Goal: Entertainment & Leisure: Consume media (video, audio)

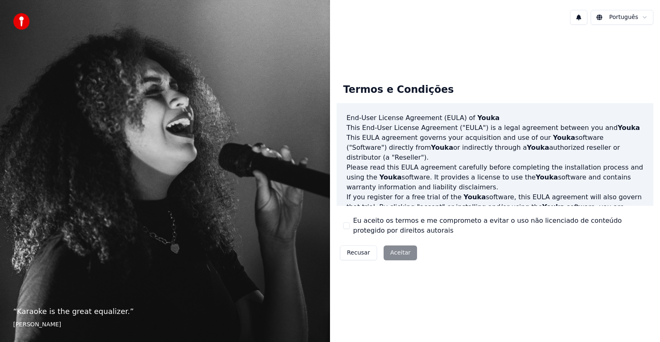
click at [396, 253] on div "Recusar Aceitar" at bounding box center [379, 252] width 84 height 21
click at [582, 16] on button at bounding box center [578, 17] width 17 height 15
click at [580, 59] on div "Termos e Condições End-User License Agreement (EULA) of Youka This End-User Lic…" at bounding box center [495, 170] width 330 height 278
click at [624, 18] on html "“ Karaoke is the great equalizer. ” Aisha Tyler Português Termos e Condições En…" at bounding box center [330, 171] width 660 height 342
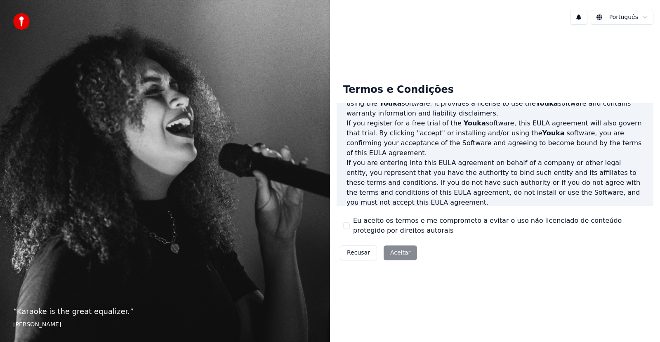
scroll to position [83, 0]
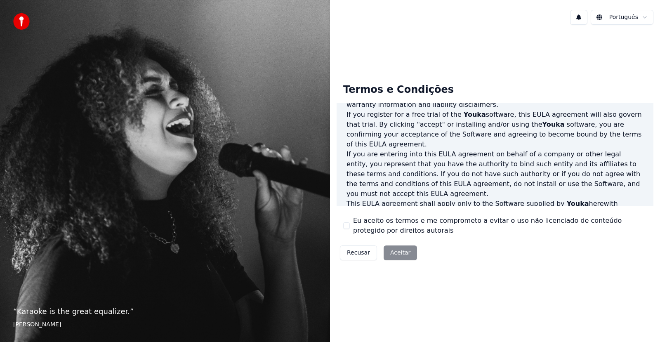
click at [393, 253] on div "Recusar Aceitar" at bounding box center [379, 252] width 84 height 21
click at [399, 253] on div "Recusar Aceitar" at bounding box center [379, 252] width 84 height 21
click at [355, 254] on button "Recusar" at bounding box center [358, 252] width 37 height 15
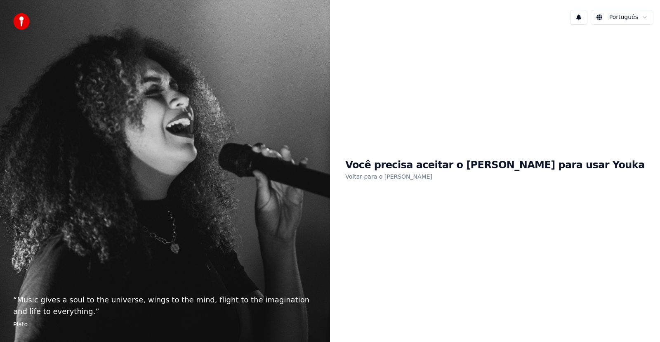
click at [422, 177] on link "Voltar para o EULA" at bounding box center [388, 176] width 87 height 13
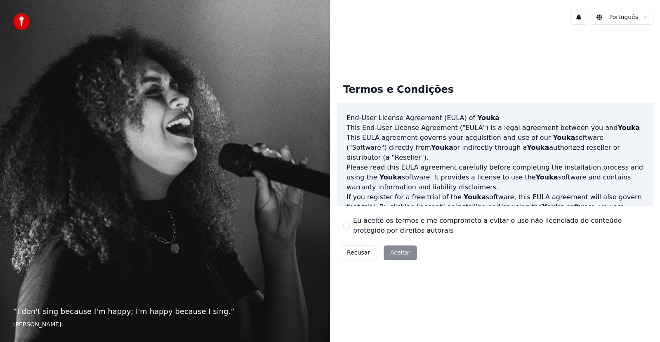
click at [391, 257] on div "Recusar Aceitar" at bounding box center [379, 252] width 84 height 21
click at [395, 253] on div "Recusar Aceitar" at bounding box center [379, 252] width 84 height 21
click at [346, 226] on button "Eu aceito os termos e me comprometo a evitar o uso não licenciado de conteúdo p…" at bounding box center [346, 225] width 7 height 7
click at [399, 255] on button "Aceitar" at bounding box center [400, 252] width 33 height 15
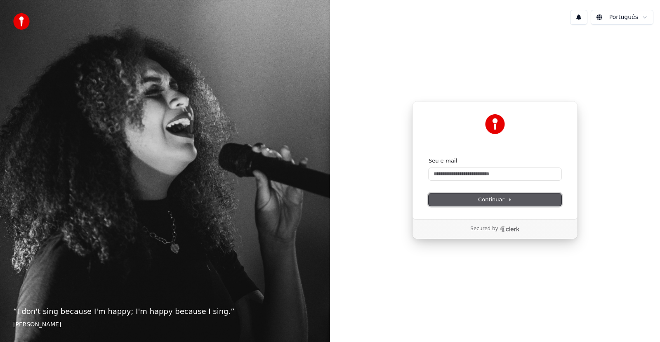
click at [488, 194] on button "Continuar" at bounding box center [495, 200] width 133 height 12
click at [545, 197] on button "Continuar" at bounding box center [495, 200] width 133 height 12
click at [500, 175] on input "Seu e-mail" at bounding box center [495, 174] width 133 height 12
type input "*"
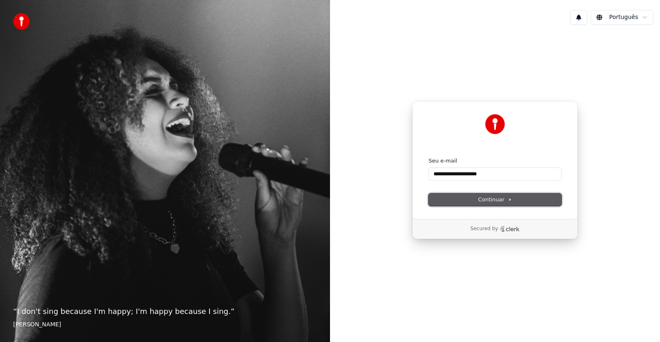
click at [485, 199] on span "Continuar" at bounding box center [495, 199] width 34 height 7
type input "**********"
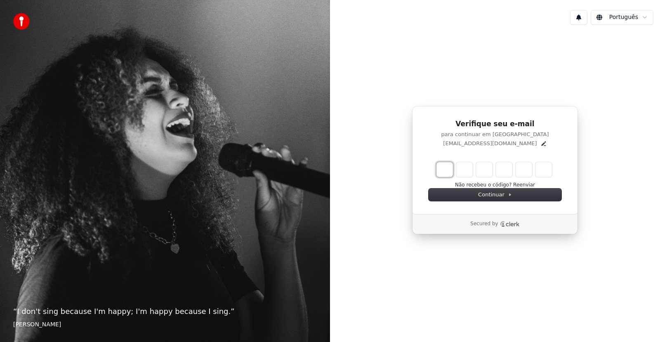
type input "*"
type input "**"
type input "*"
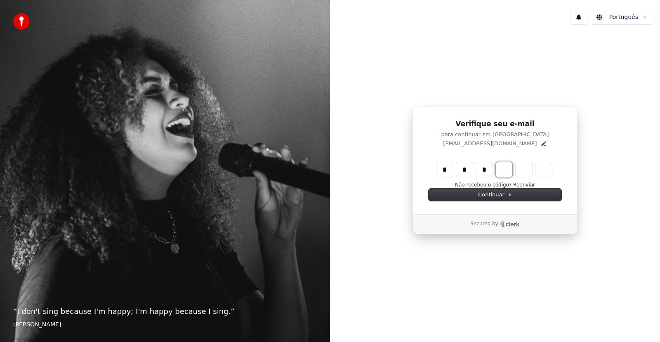
type input "***"
type input "*"
type input "****"
type input "*"
type input "******"
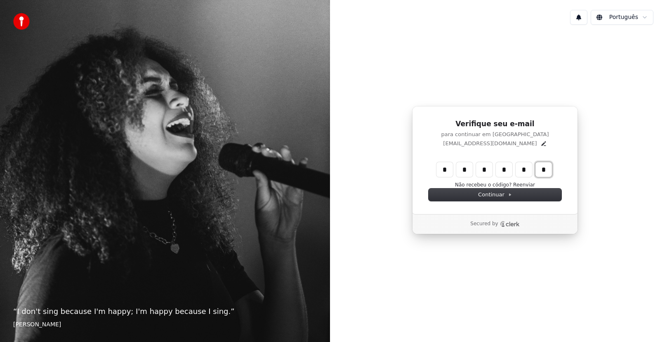
type input "*"
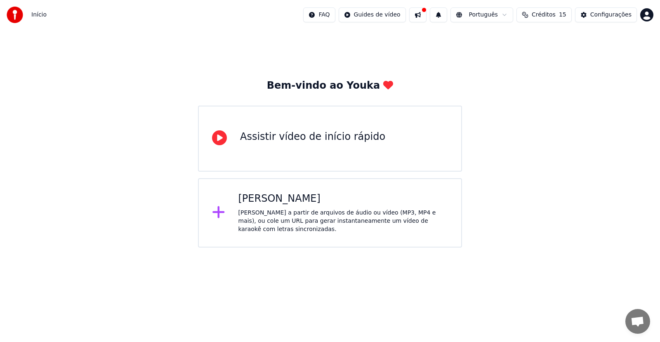
click at [286, 139] on div "Assistir vídeo de início rápido" at bounding box center [312, 136] width 145 height 13
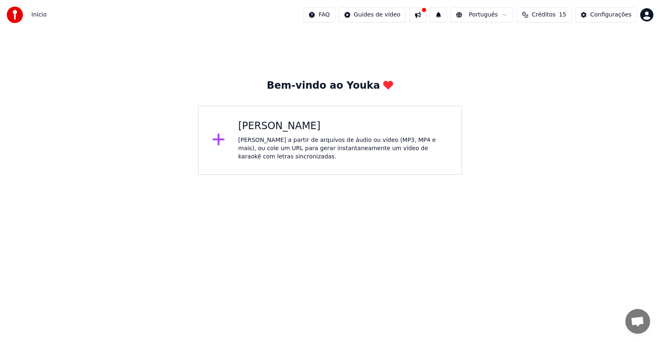
click at [254, 145] on div "Crie karaokê a partir de arquivos de áudio ou vídeo (MP3, MP4 e mais), ou cole …" at bounding box center [343, 148] width 210 height 25
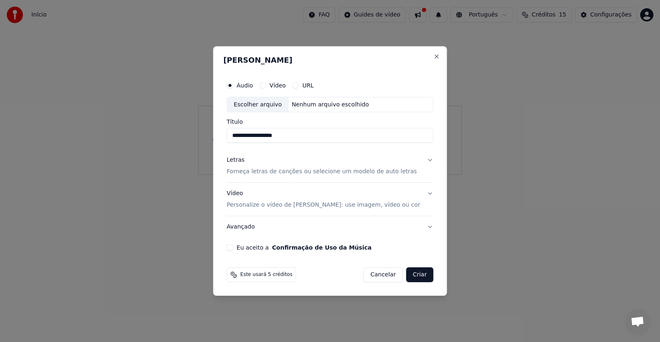
type input "**********"
click at [388, 171] on p "Forneça letras de canções ou selecione um modelo de auto letras" at bounding box center [322, 172] width 190 height 8
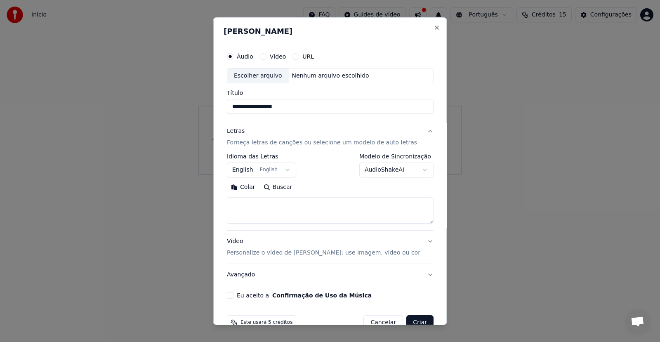
click at [290, 170] on button "English English" at bounding box center [261, 170] width 69 height 15
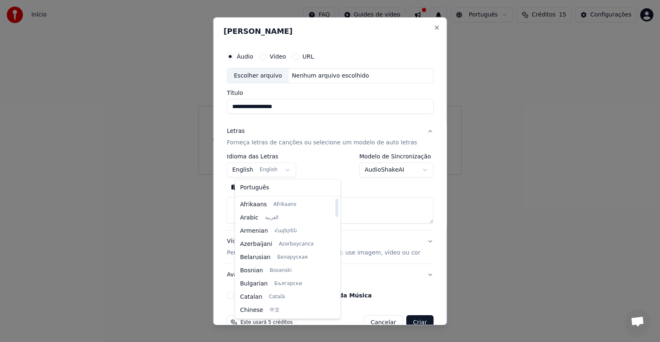
select select "**"
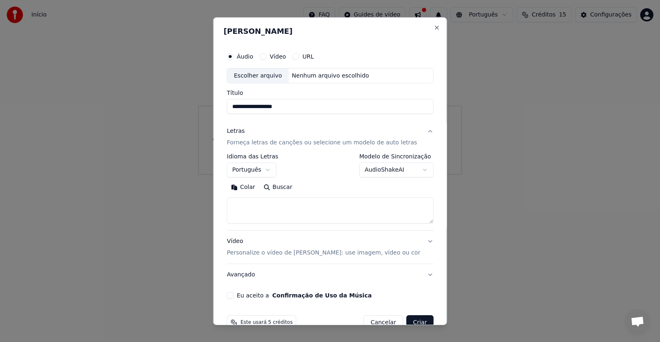
click at [289, 187] on button "Buscar" at bounding box center [277, 187] width 37 height 13
click at [273, 189] on button "Buscar" at bounding box center [277, 187] width 37 height 13
click at [278, 187] on button "Buscar" at bounding box center [277, 187] width 37 height 13
click at [266, 56] on button "Vídeo" at bounding box center [263, 56] width 7 height 7
click at [274, 73] on div "Escolher arquivo" at bounding box center [257, 75] width 61 height 15
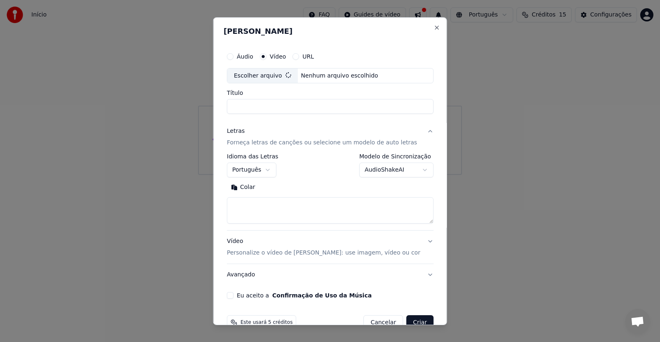
type input "**********"
click at [417, 171] on body "**********" at bounding box center [330, 87] width 660 height 175
click at [415, 169] on body "**********" at bounding box center [330, 87] width 660 height 175
click at [423, 240] on button "Vídeo Personalize o vídeo de karaokê: use imagem, vídeo ou cor" at bounding box center [330, 247] width 207 height 33
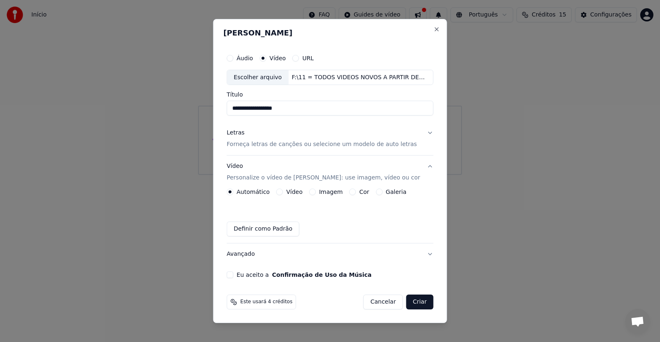
click at [283, 193] on button "Vídeo" at bounding box center [279, 192] width 7 height 7
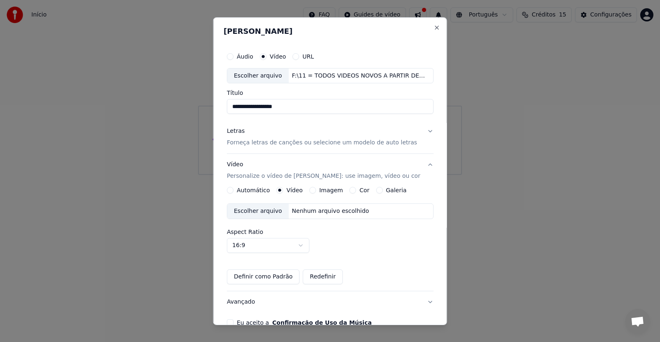
click at [349, 190] on button "Cor" at bounding box center [352, 190] width 7 height 7
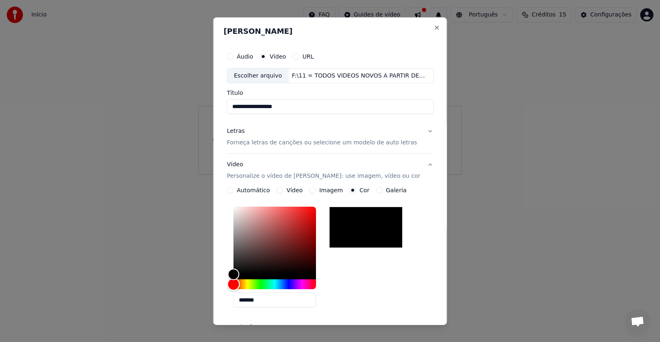
click at [249, 285] on div "Hue" at bounding box center [275, 284] width 83 height 10
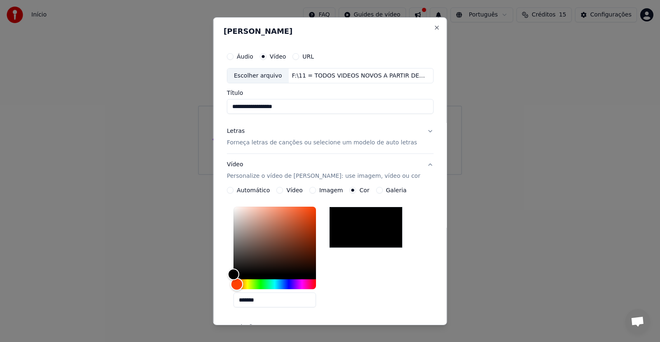
click at [238, 285] on div "Hue" at bounding box center [275, 284] width 83 height 10
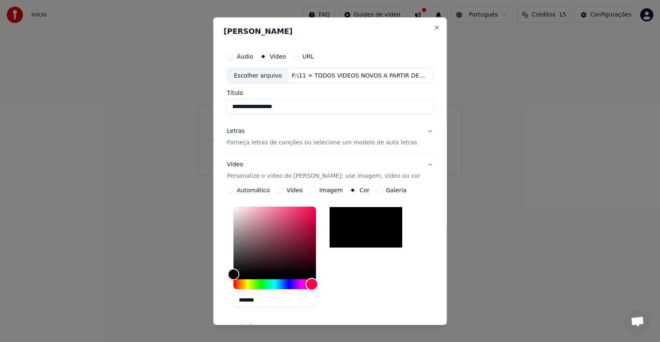
click at [314, 285] on div "Hue" at bounding box center [275, 284] width 83 height 10
click at [234, 192] on button "Automático" at bounding box center [230, 190] width 7 height 7
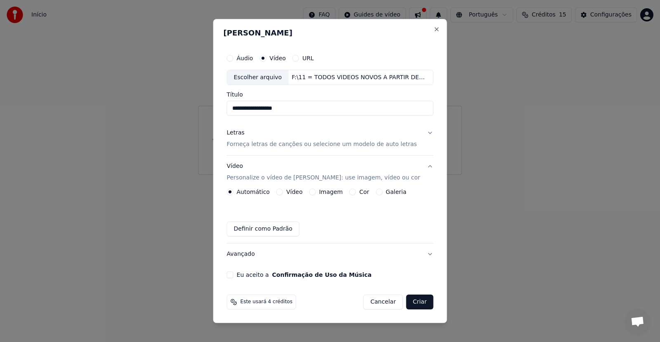
click at [330, 146] on p "Forneça letras de canções ou selecione um modelo de auto letras" at bounding box center [322, 145] width 190 height 8
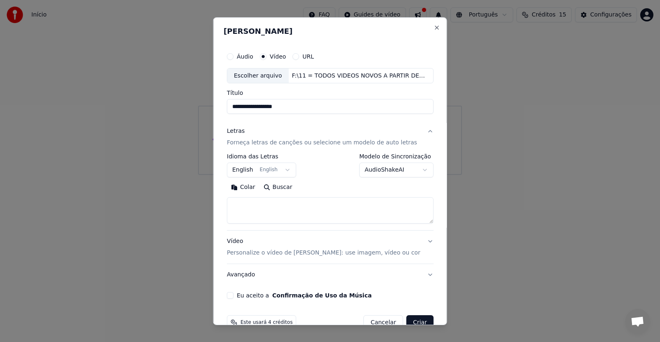
click at [283, 169] on body "**********" at bounding box center [330, 87] width 660 height 175
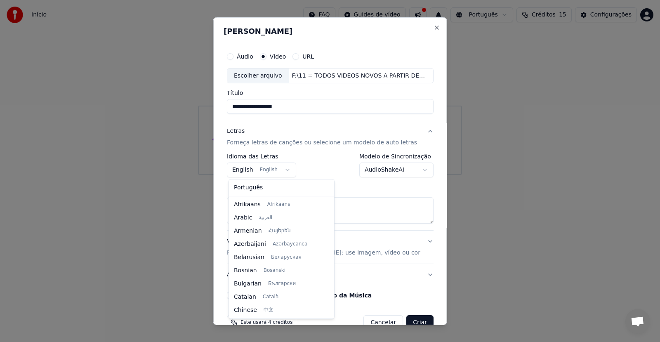
scroll to position [66, 0]
select select "**"
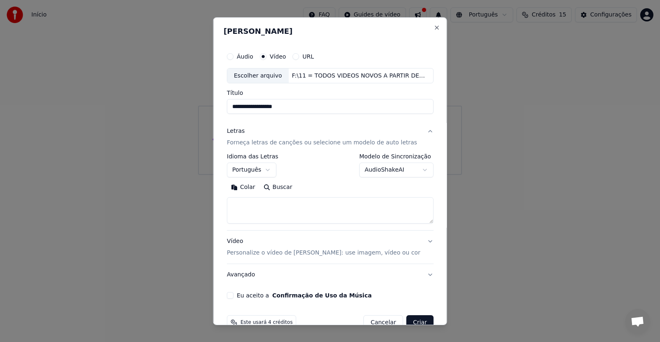
click at [284, 186] on button "Buscar" at bounding box center [277, 187] width 37 height 13
click at [284, 186] on div "Colar Buscar" at bounding box center [330, 187] width 207 height 13
click at [264, 188] on button "Buscar" at bounding box center [277, 187] width 37 height 13
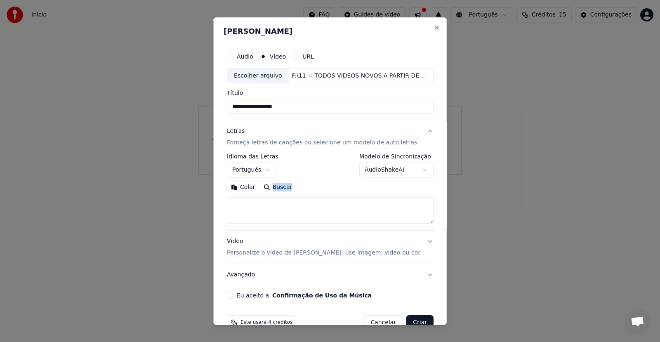
click at [264, 188] on div "Colar Buscar" at bounding box center [330, 187] width 207 height 13
click at [291, 212] on textarea at bounding box center [330, 210] width 207 height 26
click at [246, 187] on button "Colar" at bounding box center [243, 187] width 33 height 13
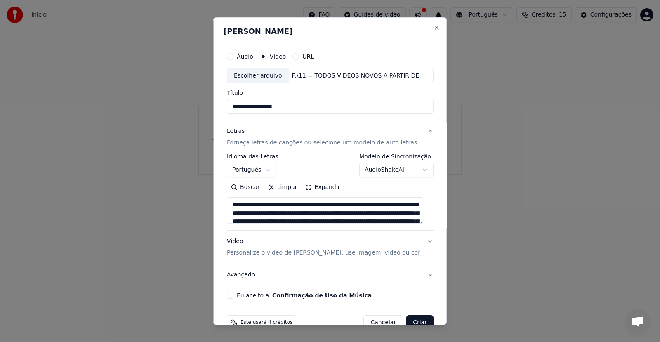
type textarea "**********"
click at [232, 295] on button "Eu aceito a Confirmação de Uso da Música" at bounding box center [230, 295] width 7 height 7
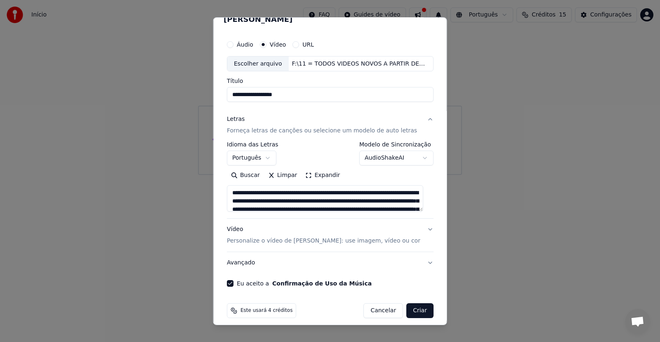
scroll to position [19, 0]
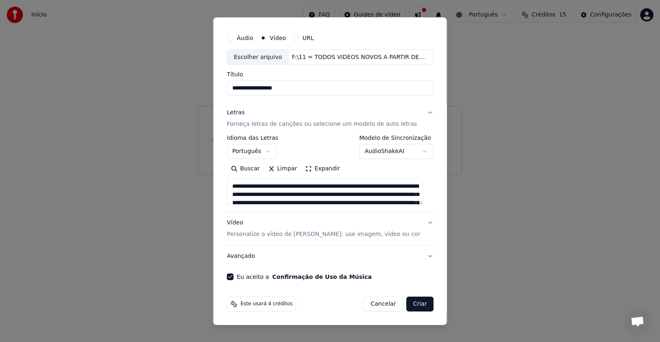
click at [411, 306] on button "Criar" at bounding box center [419, 304] width 27 height 15
select select "**"
type textarea "**********"
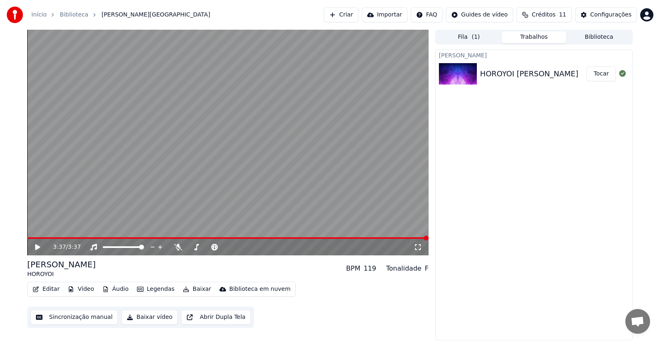
click at [194, 289] on button "Baixar" at bounding box center [196, 289] width 35 height 12
click at [484, 228] on div "Criar Karaokê HOROYOI KAZE SAKABA Tocar" at bounding box center [534, 195] width 198 height 291
click at [420, 245] on icon at bounding box center [418, 247] width 6 height 6
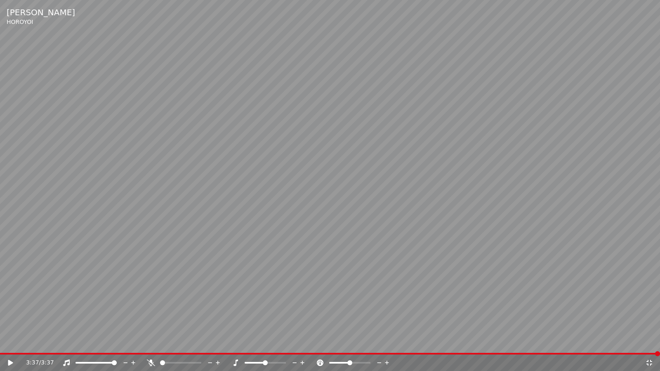
click at [648, 342] on icon at bounding box center [650, 363] width 6 height 6
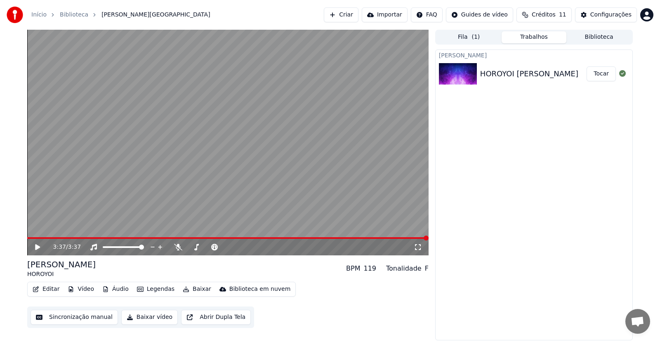
click at [598, 38] on button "Biblioteca" at bounding box center [598, 37] width 65 height 12
click at [529, 35] on button "Trabalhos" at bounding box center [534, 37] width 65 height 12
click at [470, 40] on button "Fila ( 1 )" at bounding box center [469, 37] width 65 height 12
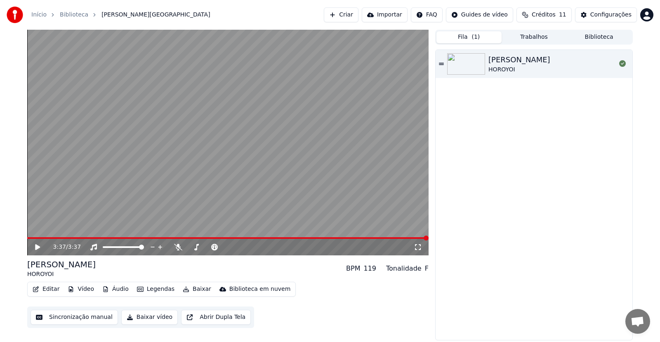
click at [47, 291] on button "Editar" at bounding box center [45, 289] width 33 height 12
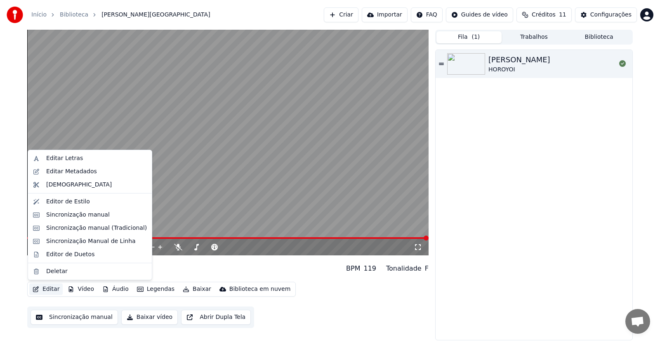
click at [615, 171] on div "KAZE SAKABA HOROYOI" at bounding box center [534, 195] width 197 height 290
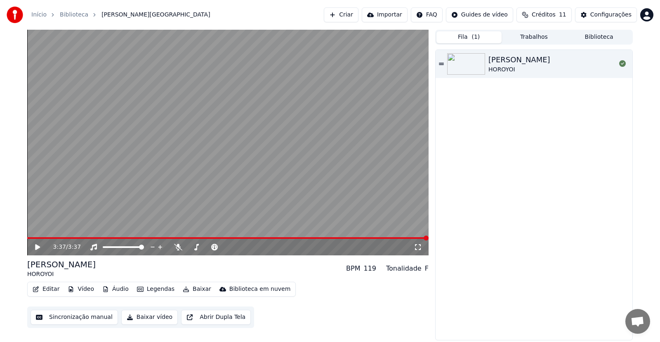
click at [39, 247] on icon at bounding box center [37, 247] width 5 height 6
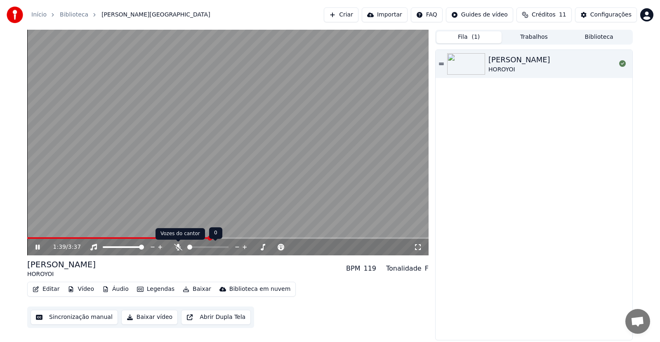
click at [177, 245] on icon at bounding box center [178, 247] width 8 height 7
click at [496, 255] on div "KAZE SAKABA HOROYOI" at bounding box center [534, 195] width 197 height 290
click at [39, 247] on icon at bounding box center [37, 247] width 4 height 5
click at [197, 250] on icon at bounding box center [196, 247] width 5 height 7
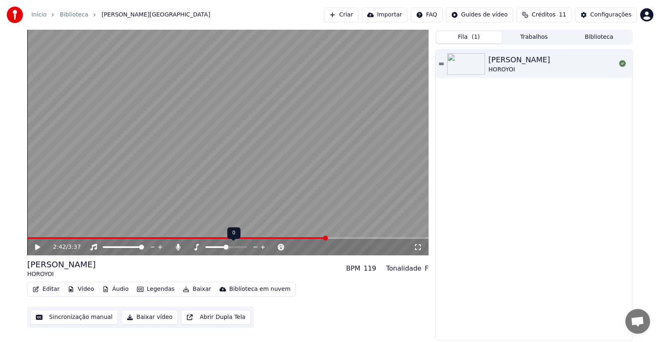
click at [196, 250] on icon at bounding box center [196, 247] width 5 height 7
click at [217, 246] on span at bounding box center [215, 247] width 21 height 2
click at [194, 244] on icon at bounding box center [196, 247] width 8 height 7
click at [236, 247] on span at bounding box center [230, 247] width 12 height 2
click at [40, 248] on icon at bounding box center [43, 247] width 19 height 7
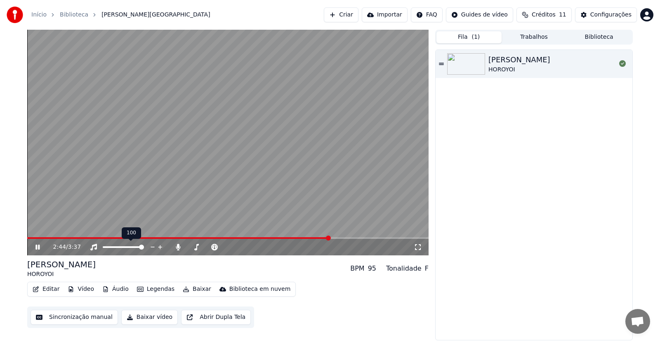
click at [121, 245] on div at bounding box center [131, 247] width 66 height 8
click at [107, 246] on span at bounding box center [108, 247] width 5 height 5
click at [38, 248] on icon at bounding box center [43, 247] width 19 height 7
click at [177, 247] on icon at bounding box center [178, 247] width 5 height 7
click at [35, 248] on icon at bounding box center [43, 247] width 19 height 7
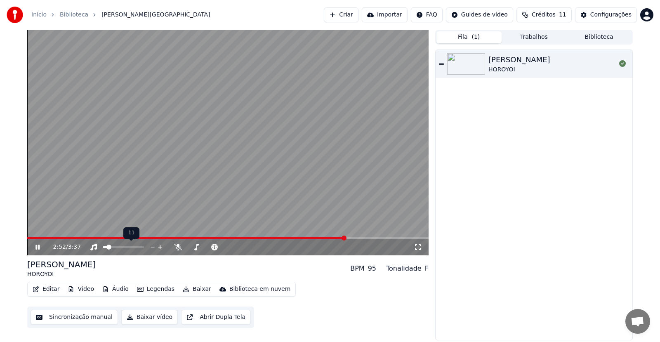
click at [70, 238] on span at bounding box center [186, 238] width 319 height 2
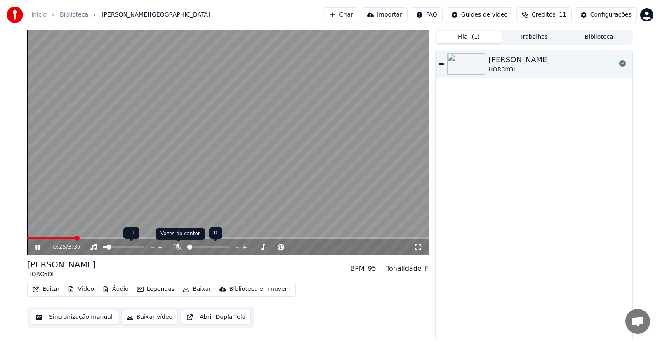
click at [181, 249] on icon at bounding box center [178, 247] width 8 height 7
click at [154, 247] on icon at bounding box center [153, 247] width 8 height 8
click at [199, 250] on icon at bounding box center [196, 247] width 8 height 7
click at [196, 249] on icon at bounding box center [196, 247] width 5 height 7
click at [219, 248] on div at bounding box center [234, 247] width 66 height 8
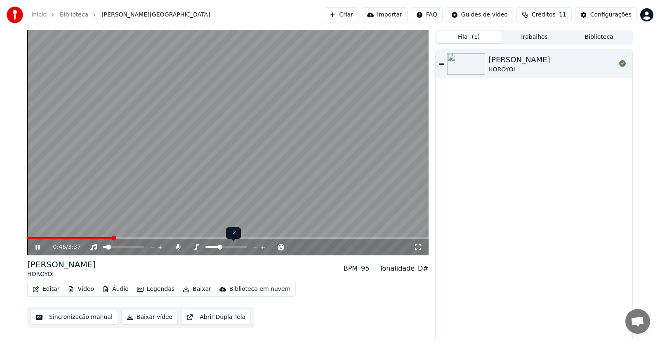
click at [218, 246] on span at bounding box center [212, 247] width 14 height 2
click at [195, 247] on icon at bounding box center [196, 247] width 8 height 7
click at [231, 246] on span at bounding box center [225, 247] width 41 height 2
click at [233, 245] on div at bounding box center [234, 247] width 66 height 8
click at [236, 246] on div at bounding box center [234, 247] width 66 height 8
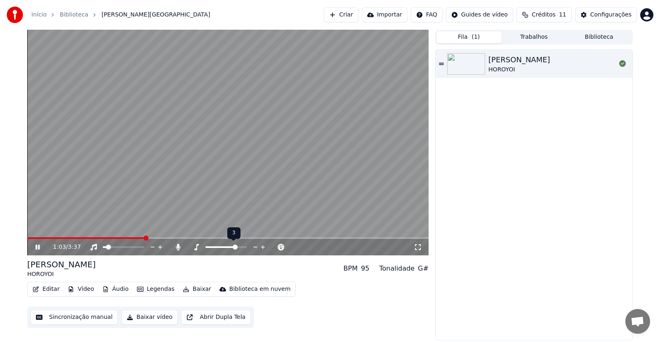
click at [236, 247] on span at bounding box center [225, 247] width 41 height 2
click at [116, 237] on video at bounding box center [227, 143] width 401 height 226
click at [130, 236] on video at bounding box center [227, 143] width 401 height 226
click at [134, 237] on div "10 10" at bounding box center [131, 233] width 16 height 12
drag, startPoint x: 147, startPoint y: 235, endPoint x: 113, endPoint y: 240, distance: 34.6
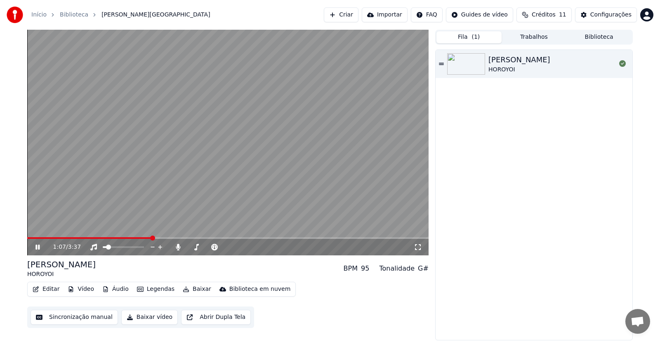
click at [113, 240] on div "1:07 / 3:37" at bounding box center [227, 143] width 401 height 226
click at [38, 244] on icon at bounding box center [43, 247] width 19 height 7
click at [35, 247] on icon at bounding box center [43, 247] width 19 height 7
click at [263, 248] on icon at bounding box center [263, 247] width 4 height 4
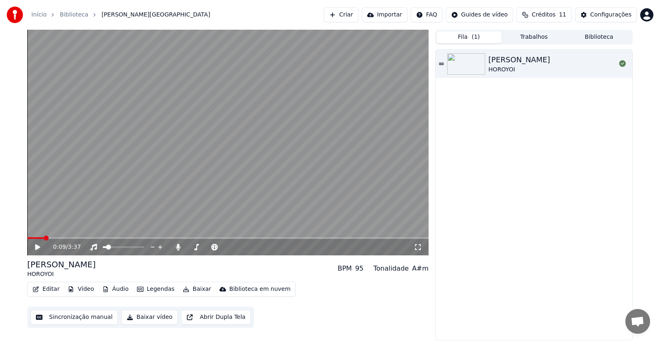
click at [44, 239] on span at bounding box center [35, 238] width 17 height 2
click at [36, 249] on icon at bounding box center [37, 247] width 5 height 6
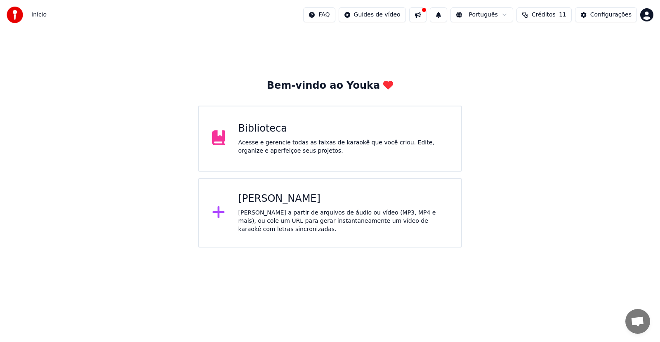
click at [266, 222] on div "Crie karaokê a partir de arquivos de áudio ou vídeo (MP3, MP4 e mais), ou cole …" at bounding box center [343, 221] width 210 height 25
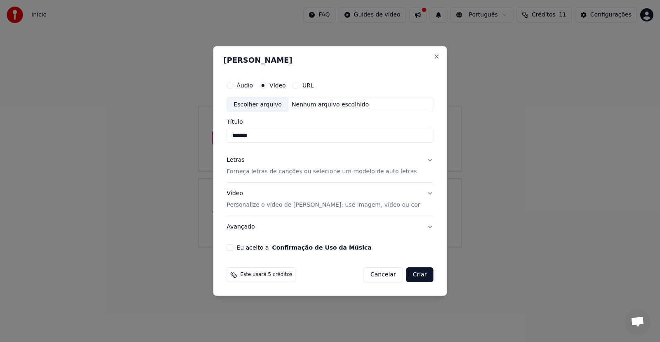
click at [261, 106] on div "Escolher arquivo" at bounding box center [257, 104] width 61 height 15
type input "**********"
click at [426, 161] on button "Letras Forneça letras de canções ou selecione um modelo de auto letras" at bounding box center [330, 166] width 207 height 33
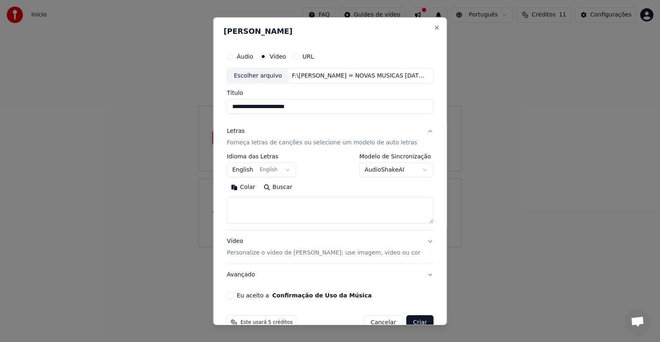
click at [247, 184] on button "Colar" at bounding box center [243, 187] width 33 height 13
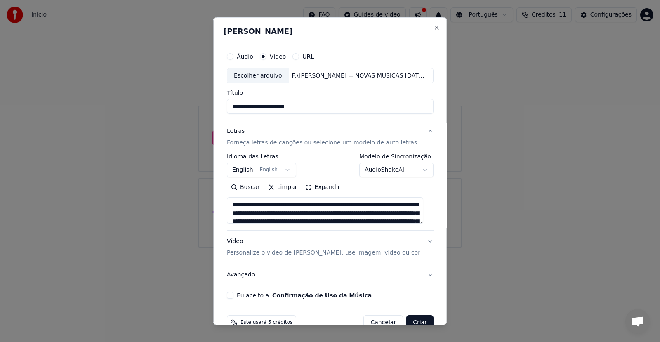
click at [329, 208] on textarea at bounding box center [325, 210] width 196 height 26
click at [311, 200] on textarea at bounding box center [325, 210] width 196 height 26
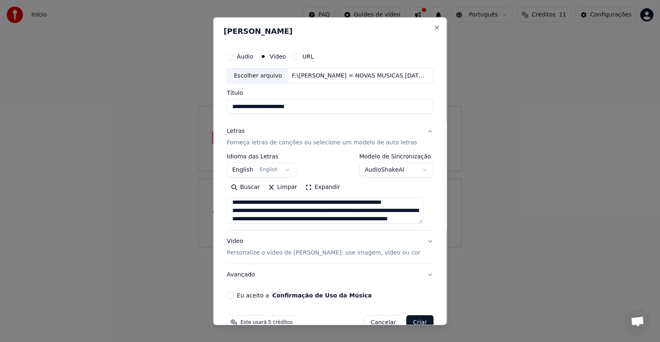
scroll to position [143, 0]
click at [334, 253] on p "Personalize o vídeo de karaokê: use imagem, vídeo ou cor" at bounding box center [324, 253] width 194 height 8
type textarea "**********"
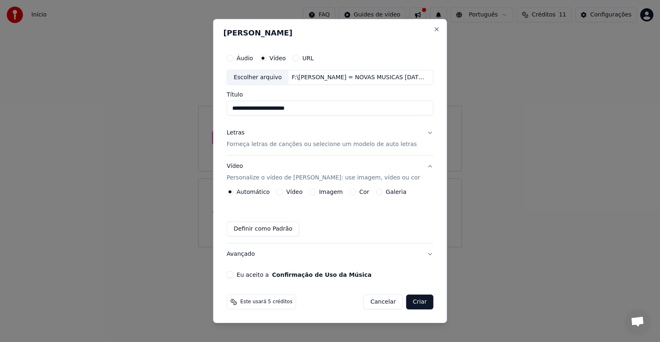
click at [312, 194] on button "Imagem" at bounding box center [312, 192] width 7 height 7
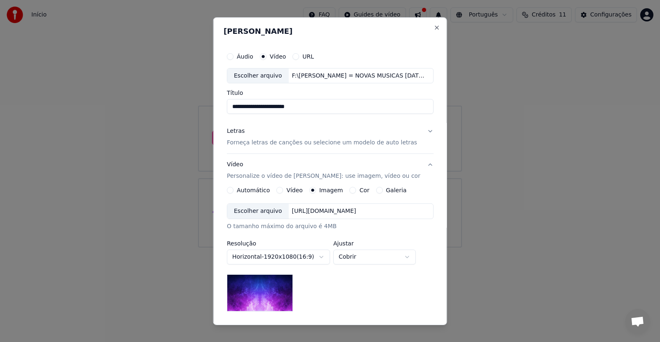
click at [360, 191] on label "Cor" at bounding box center [364, 190] width 10 height 6
click at [356, 191] on button "Cor" at bounding box center [352, 190] width 7 height 7
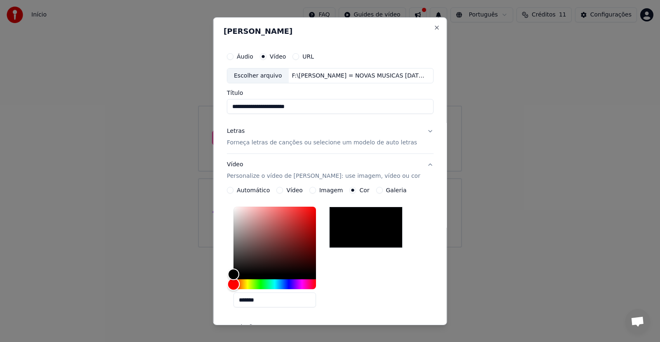
click at [250, 286] on div "Hue" at bounding box center [275, 284] width 83 height 10
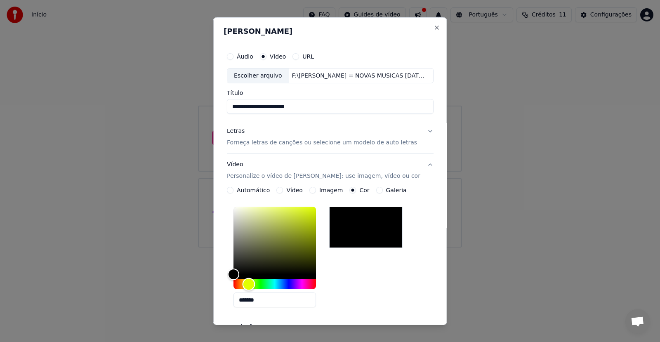
click at [250, 286] on div "Hue" at bounding box center [248, 284] width 13 height 13
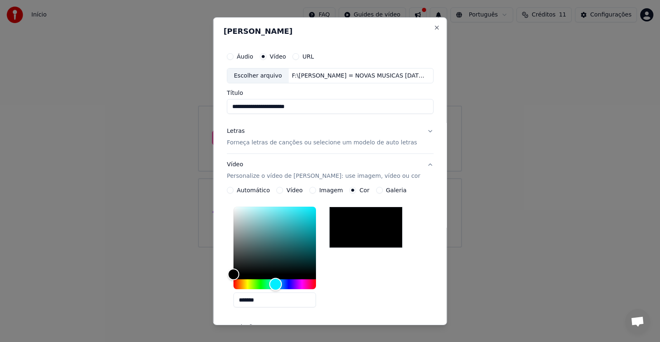
click at [277, 286] on div "Hue" at bounding box center [275, 284] width 83 height 10
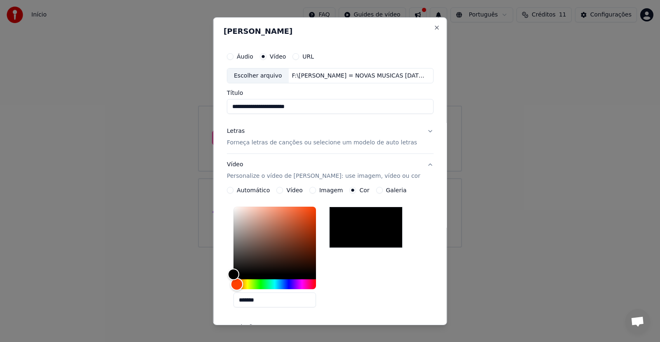
click at [238, 286] on div "Hue" at bounding box center [275, 284] width 83 height 10
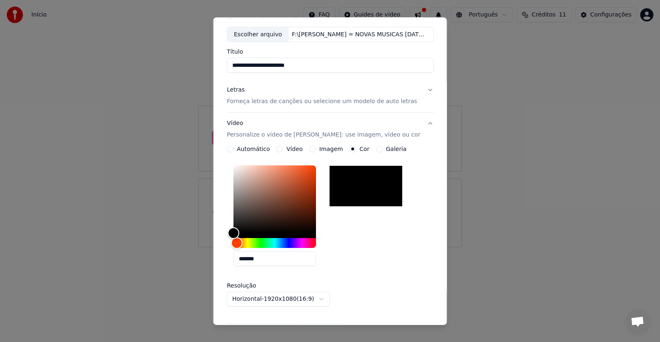
click at [309, 148] on button "Imagem" at bounding box center [312, 149] width 7 height 7
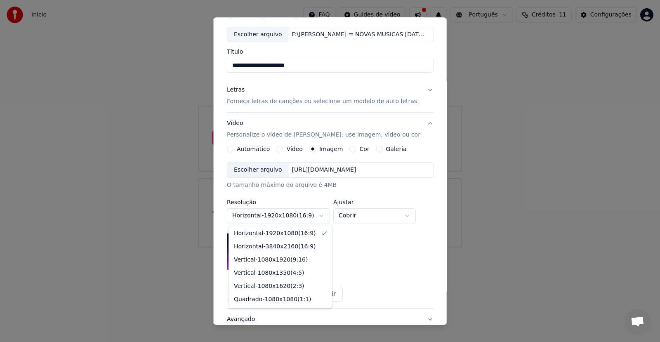
click at [323, 216] on body "**********" at bounding box center [330, 124] width 660 height 248
select select "*********"
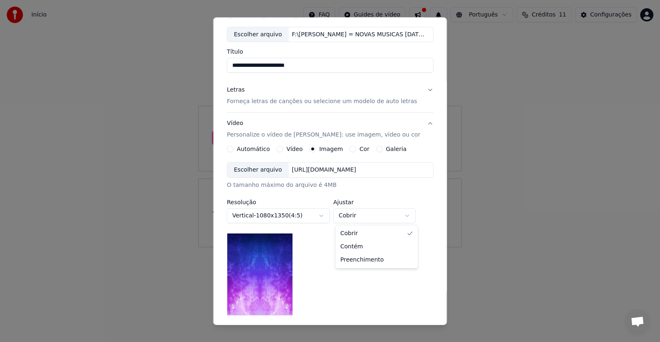
click at [409, 214] on body "**********" at bounding box center [330, 124] width 660 height 248
select select "****"
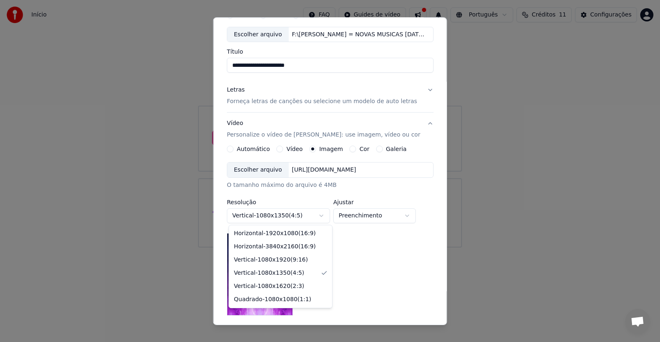
click at [325, 216] on body "**********" at bounding box center [330, 124] width 660 height 248
click at [387, 248] on body "**********" at bounding box center [330, 124] width 660 height 248
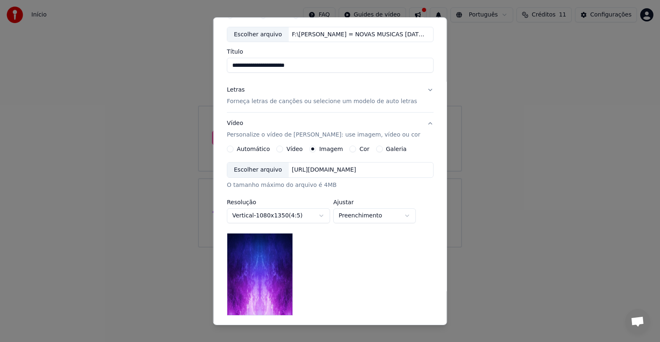
click at [254, 203] on label "Resolução" at bounding box center [278, 202] width 103 height 6
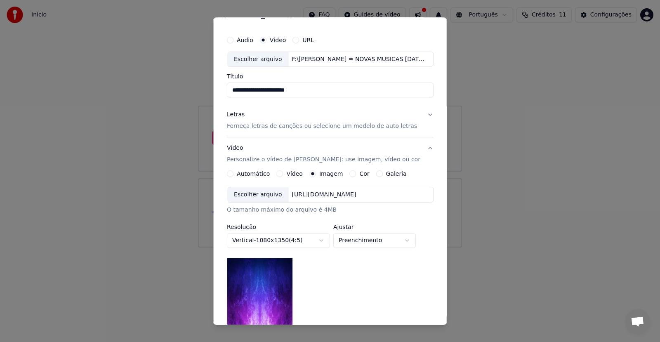
scroll to position [0, 0]
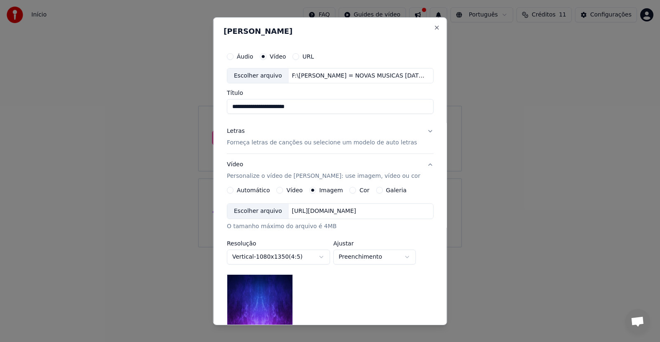
click at [321, 144] on p "Forneça letras de canções ou selecione um modelo de auto letras" at bounding box center [322, 143] width 190 height 8
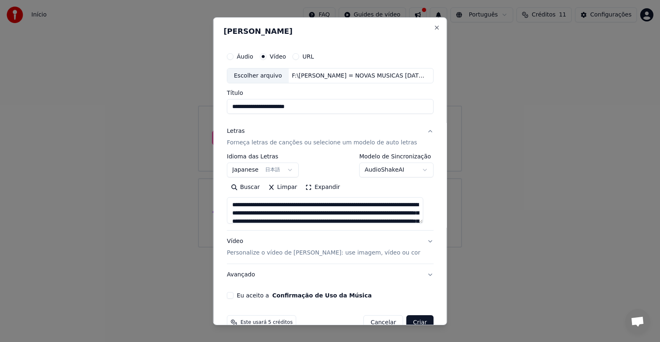
scroll to position [19, 0]
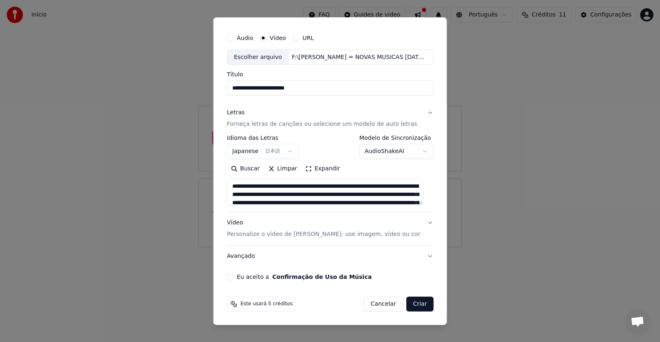
click at [422, 224] on button "Vídeo Personalize o vídeo de karaokê: use imagem, vídeo ou cor" at bounding box center [330, 228] width 207 height 33
type textarea "**********"
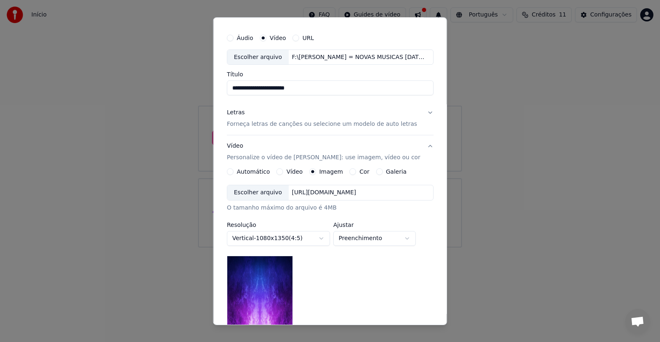
click at [376, 172] on button "Galeria" at bounding box center [379, 171] width 7 height 7
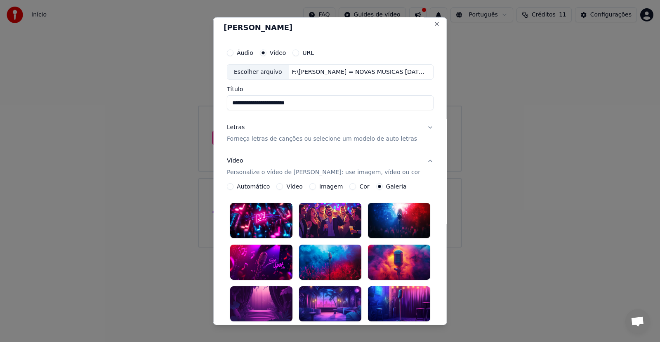
scroll to position [0, 0]
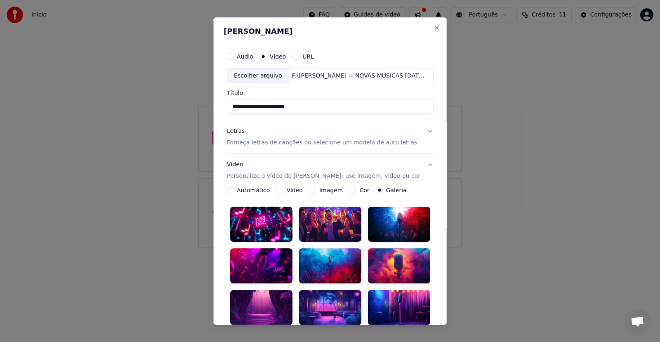
click at [310, 191] on button "Imagem" at bounding box center [312, 190] width 7 height 7
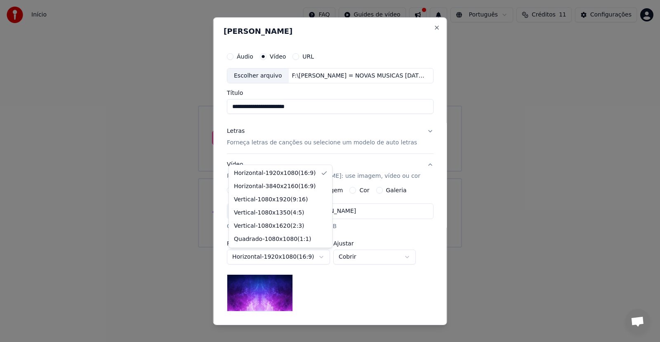
click at [323, 248] on body "**********" at bounding box center [330, 124] width 660 height 248
select select "*********"
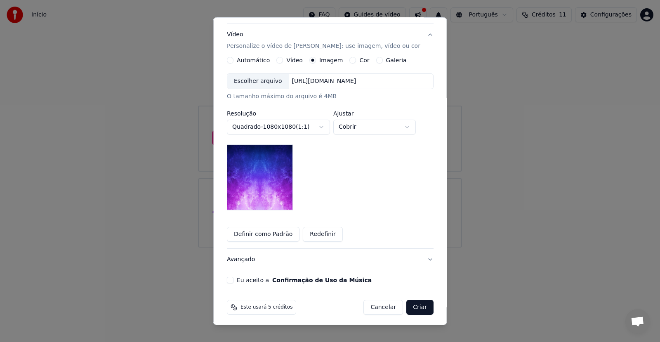
scroll to position [133, 0]
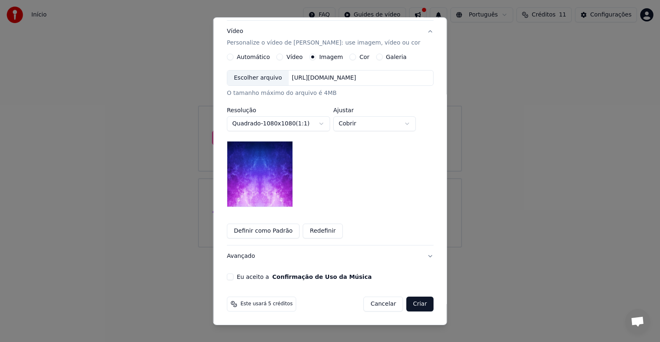
click at [319, 233] on button "Redefinir" at bounding box center [323, 231] width 40 height 15
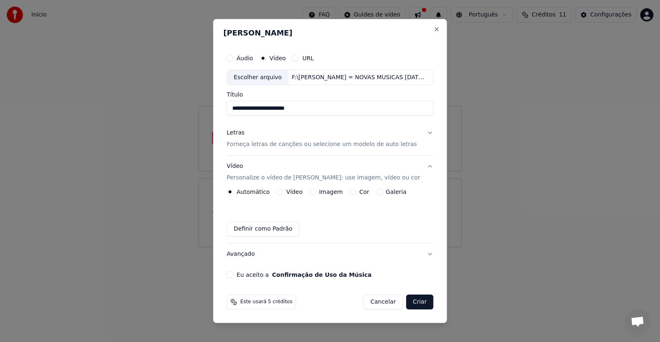
click at [253, 231] on button "Definir como Padrão" at bounding box center [263, 229] width 73 height 15
click at [264, 229] on button "Definir como Padrão" at bounding box center [263, 229] width 73 height 15
click at [241, 255] on button "Avançado" at bounding box center [330, 253] width 207 height 21
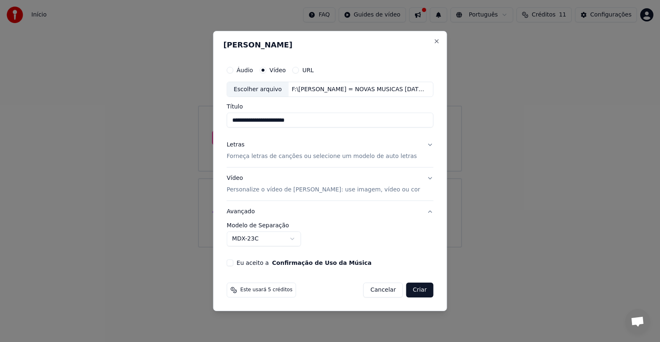
click at [298, 237] on body "**********" at bounding box center [330, 124] width 660 height 248
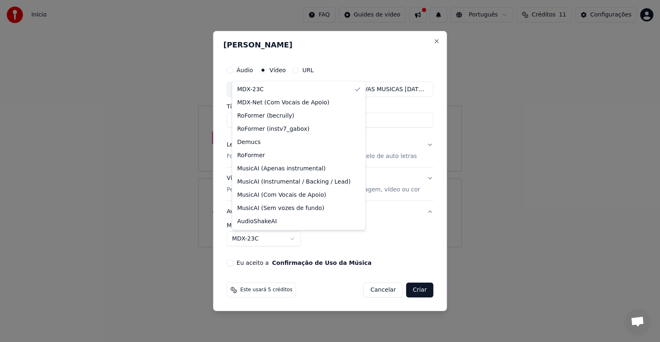
select select "**********"
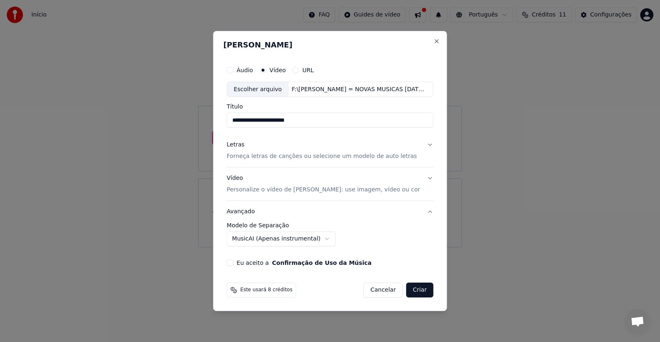
click at [418, 290] on button "Criar" at bounding box center [419, 290] width 27 height 15
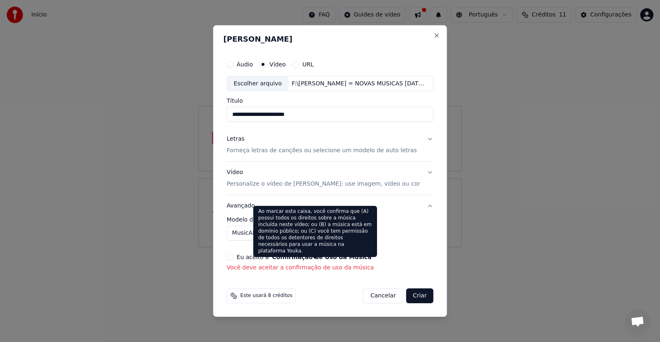
click at [297, 258] on button "Confirmação de Uso da Música" at bounding box center [321, 257] width 99 height 6
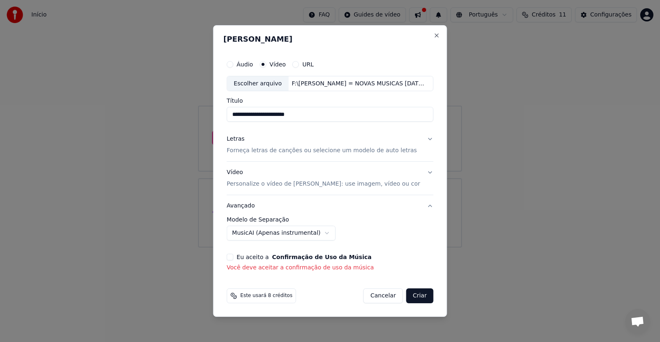
click at [297, 258] on button "Confirmação de Uso da Música" at bounding box center [321, 257] width 99 height 6
click at [297, 267] on p "Você deve aceitar a confirmação de uso da música" at bounding box center [330, 268] width 207 height 8
click at [291, 231] on body "**********" at bounding box center [330, 124] width 660 height 248
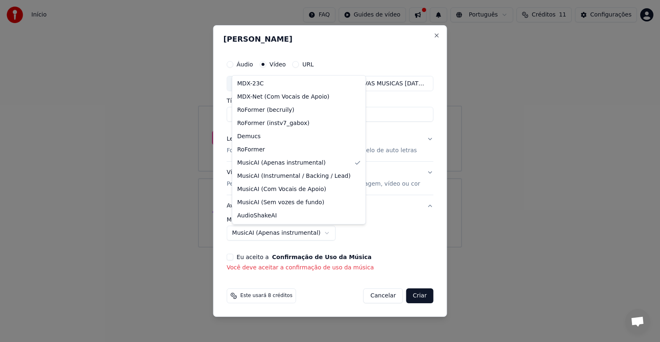
click at [406, 243] on body "**********" at bounding box center [330, 124] width 660 height 248
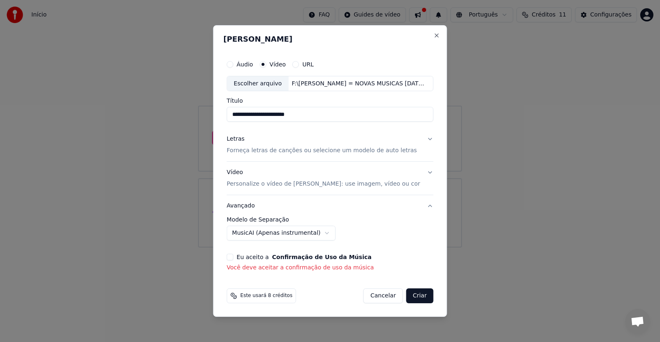
click at [234, 257] on button "Eu aceito a Confirmação de Uso da Música" at bounding box center [230, 257] width 7 height 7
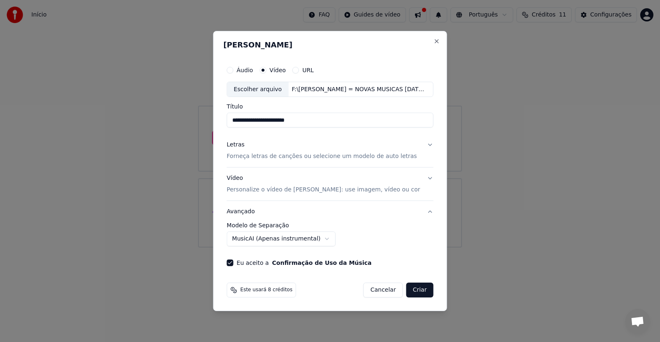
click at [420, 290] on button "Criar" at bounding box center [419, 290] width 27 height 15
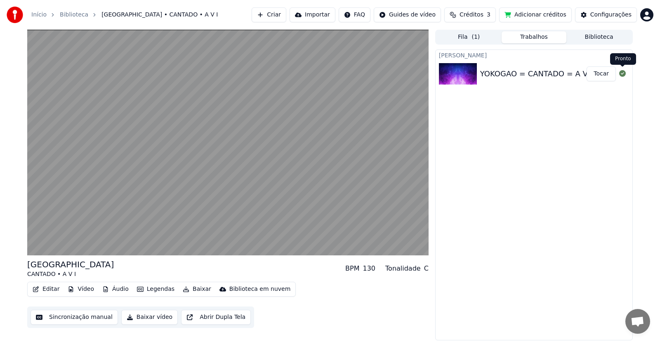
click at [621, 73] on icon at bounding box center [622, 73] width 7 height 7
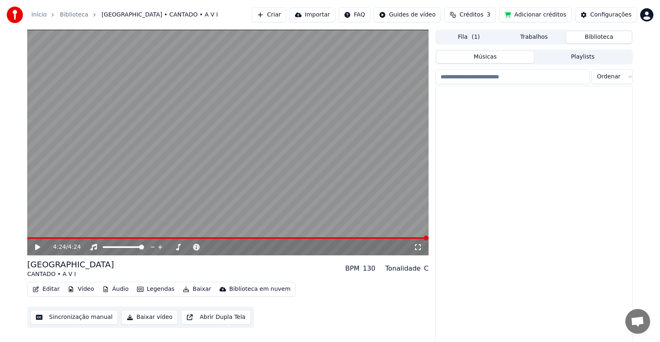
click at [619, 41] on button "Biblioteca" at bounding box center [598, 37] width 65 height 12
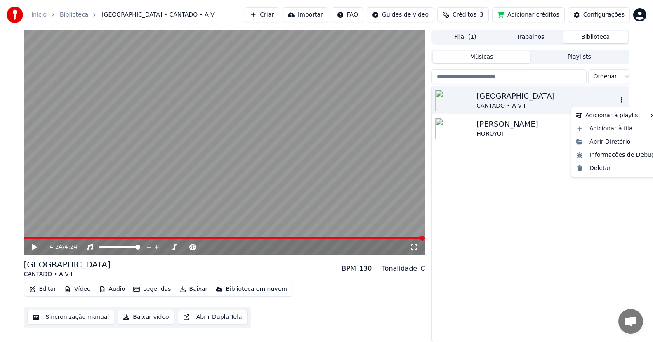
click at [623, 100] on icon "button" at bounding box center [622, 100] width 8 height 7
click at [613, 141] on div "Abrir Diretório" at bounding box center [615, 141] width 85 height 13
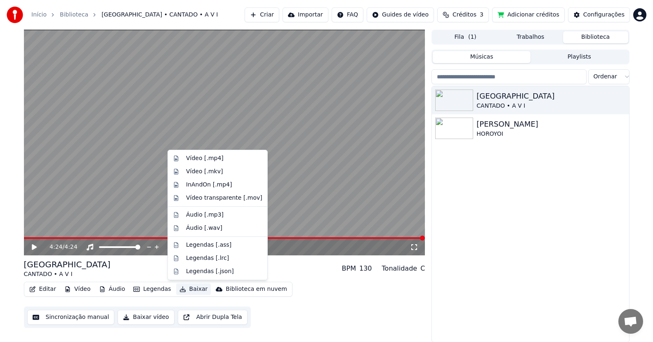
click at [192, 289] on button "Baixar" at bounding box center [193, 289] width 35 height 12
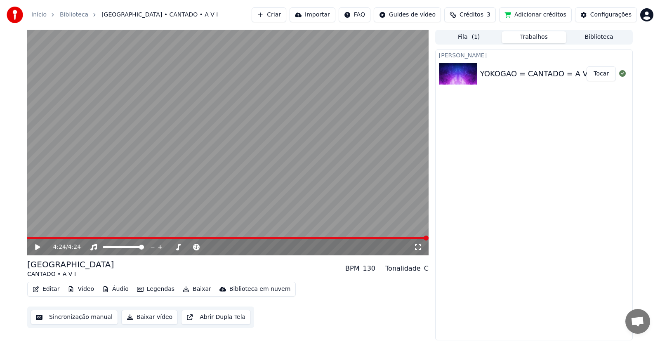
click at [535, 36] on button "Trabalhos" at bounding box center [534, 37] width 65 height 12
click at [465, 40] on button "Fila ( 1 )" at bounding box center [469, 37] width 65 height 12
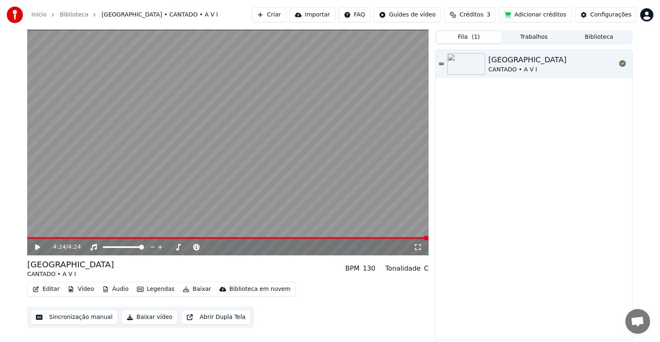
click at [440, 66] on icon at bounding box center [441, 64] width 5 height 6
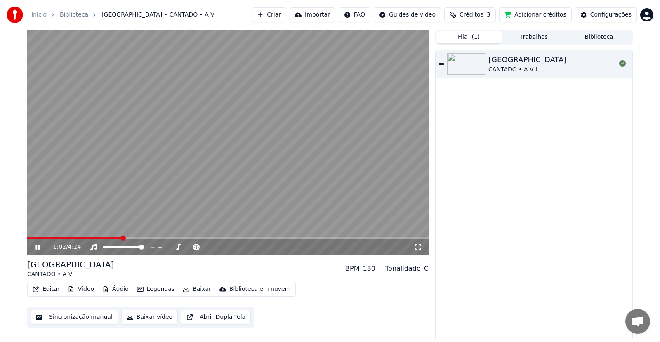
click at [37, 245] on icon at bounding box center [37, 247] width 4 height 5
click at [332, 16] on button "Importar" at bounding box center [313, 14] width 46 height 15
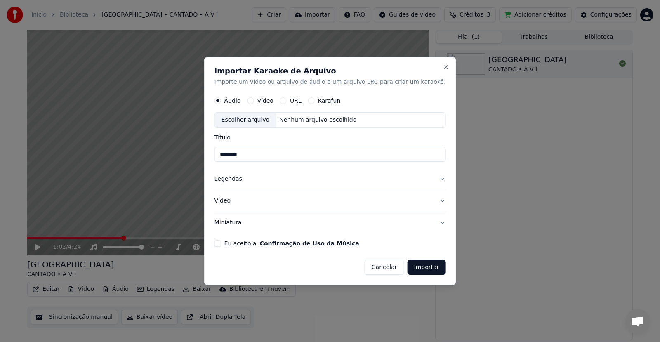
click at [240, 157] on input "********" at bounding box center [330, 154] width 231 height 15
click at [416, 270] on button "Importar" at bounding box center [427, 267] width 38 height 15
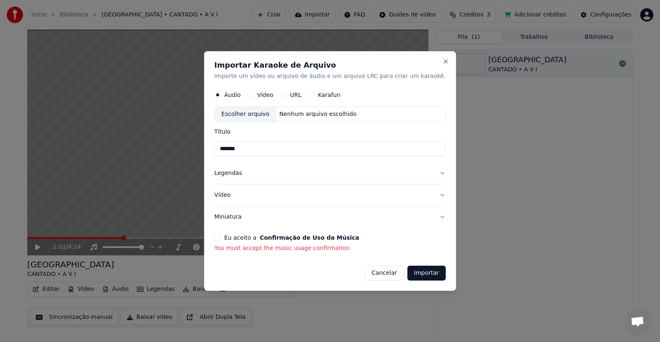
click at [221, 237] on button "Eu aceito a Confirmação de Uso da Música" at bounding box center [218, 237] width 7 height 7
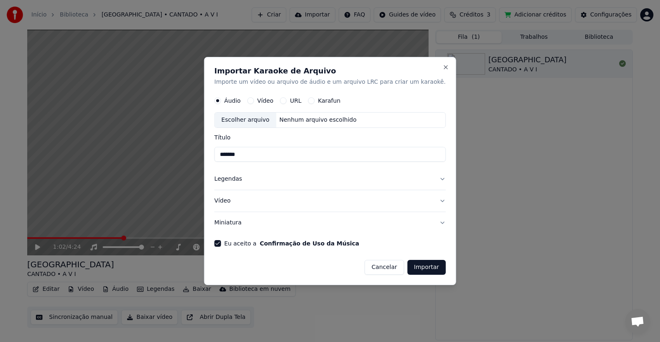
click at [417, 270] on button "Importar" at bounding box center [427, 267] width 38 height 15
click at [254, 102] on button "Vídeo" at bounding box center [250, 101] width 7 height 7
click at [419, 269] on button "Importar" at bounding box center [427, 267] width 38 height 15
click at [416, 272] on button "Importar" at bounding box center [427, 267] width 38 height 15
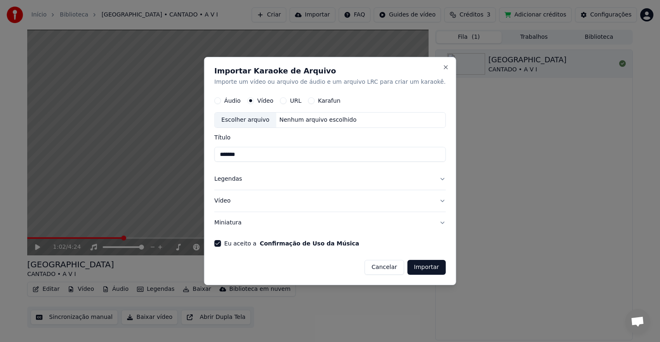
click at [423, 264] on button "Importar" at bounding box center [427, 267] width 38 height 15
click at [414, 268] on button "Importar" at bounding box center [427, 267] width 38 height 15
click at [350, 267] on div "Cancelar Importar" at bounding box center [330, 263] width 231 height 21
click at [221, 245] on button "Eu aceito a Confirmação de Uso da Música" at bounding box center [218, 243] width 7 height 7
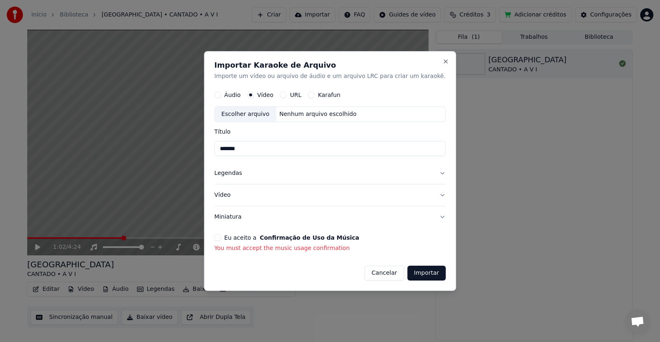
click at [264, 115] on div "Escolher arquivo" at bounding box center [245, 114] width 61 height 15
type input "**********"
click at [414, 274] on button "Importar" at bounding box center [427, 273] width 38 height 15
click at [221, 239] on button "Eu aceito a Confirmação de Uso da Música" at bounding box center [218, 237] width 7 height 7
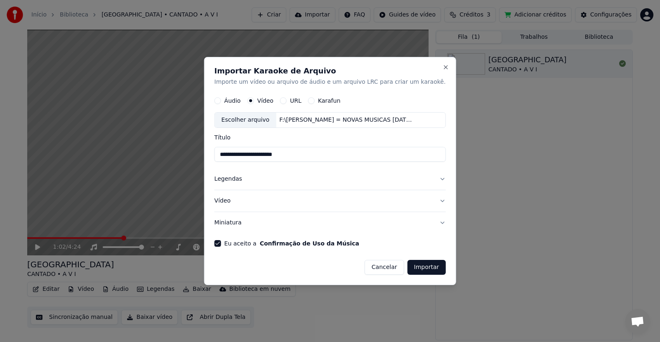
click at [408, 268] on button "Importar" at bounding box center [427, 267] width 38 height 15
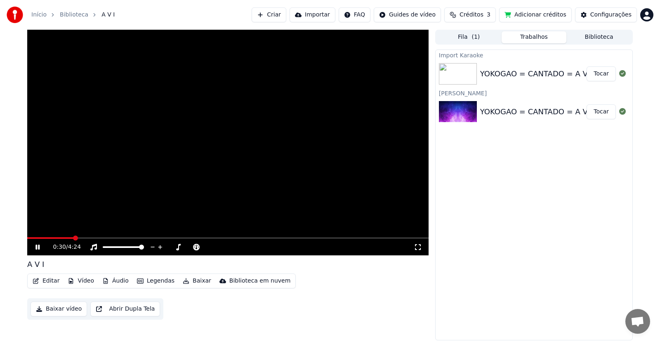
click at [37, 249] on icon at bounding box center [37, 247] width 4 height 5
click at [602, 114] on button "Tocar" at bounding box center [601, 111] width 29 height 15
click at [54, 239] on div "0:02 / 4:24" at bounding box center [227, 247] width 401 height 17
click at [54, 238] on span at bounding box center [227, 238] width 401 height 2
click at [38, 245] on icon at bounding box center [43, 247] width 19 height 7
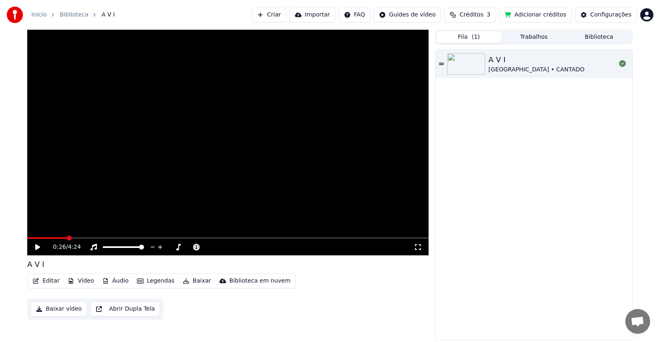
click at [461, 35] on button "Fila ( 1 )" at bounding box center [469, 37] width 65 height 12
click at [495, 72] on div "[GEOGRAPHIC_DATA] • CANTADO" at bounding box center [537, 70] width 96 height 8
click at [63, 239] on span at bounding box center [227, 238] width 401 height 2
click at [561, 136] on div "A V I YOKOGAO • CANTADO" at bounding box center [534, 195] width 197 height 290
click at [39, 247] on icon at bounding box center [37, 247] width 4 height 5
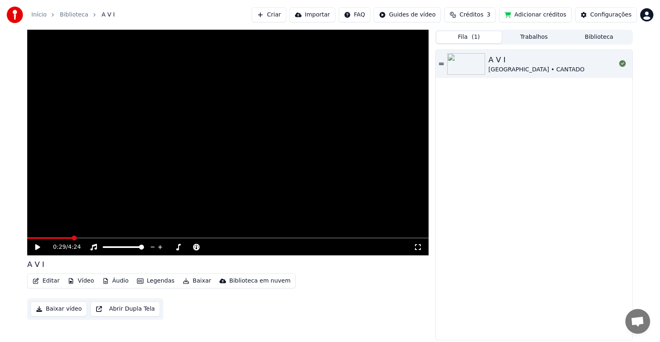
click at [87, 302] on button "Baixar vídeo" at bounding box center [59, 309] width 57 height 15
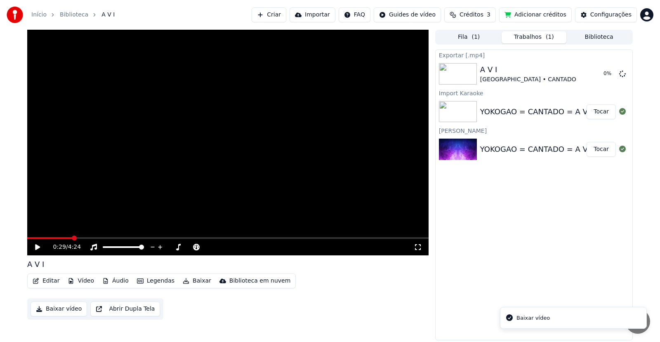
click at [529, 152] on div "YOKOGAO = CANTADO = A V I" at bounding box center [536, 150] width 112 height 12
click at [531, 146] on div "YOKOGAO = CANTADO = A V I" at bounding box center [536, 150] width 112 height 12
click at [608, 151] on button "Tocar" at bounding box center [601, 149] width 29 height 15
click at [56, 237] on span at bounding box center [227, 238] width 401 height 2
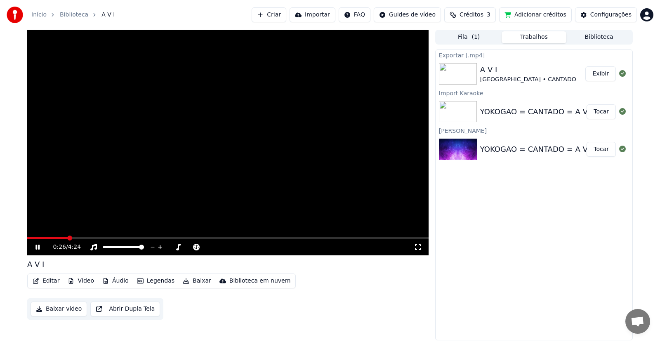
click at [34, 248] on icon at bounding box center [43, 247] width 19 height 7
click at [644, 18] on html "Início Biblioteca A V I Criar Importar FAQ Guides de vídeo Créditos 3 Adicionar…" at bounding box center [330, 171] width 660 height 342
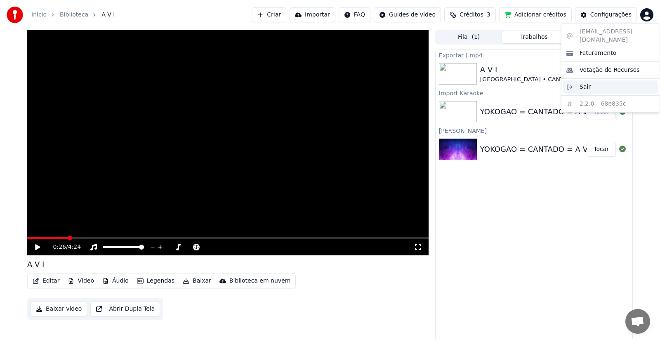
click at [583, 83] on span "Sair" at bounding box center [585, 87] width 11 height 8
click at [583, 82] on div "Sair" at bounding box center [610, 86] width 95 height 13
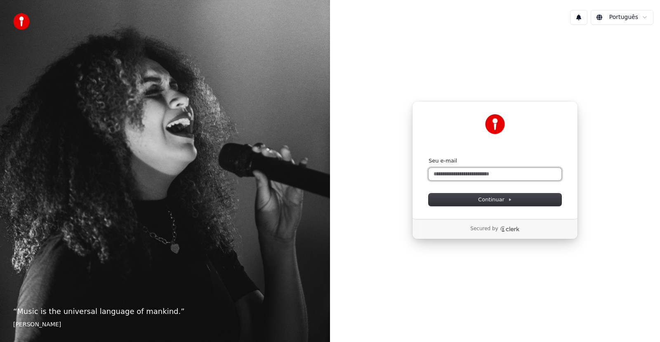
click at [467, 172] on input "Seu e-mail" at bounding box center [495, 174] width 133 height 12
click at [488, 200] on span "Continuar" at bounding box center [495, 199] width 34 height 7
type input "**********"
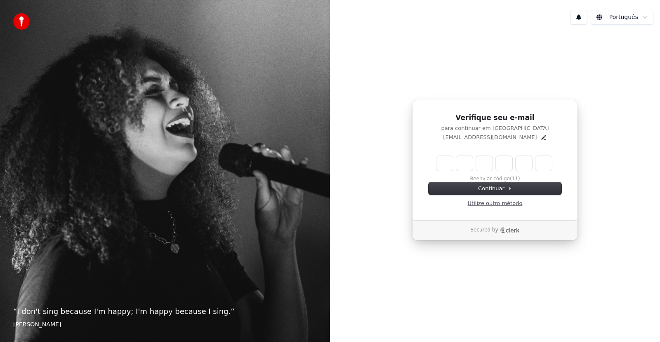
type input "*"
type input "**"
type input "*"
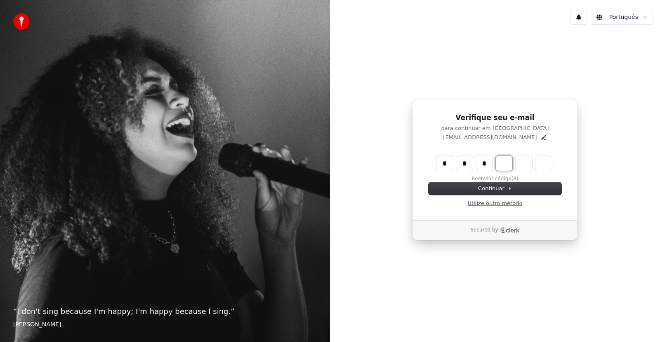
type input "***"
type input "*"
type input "****"
type input "*"
type input "******"
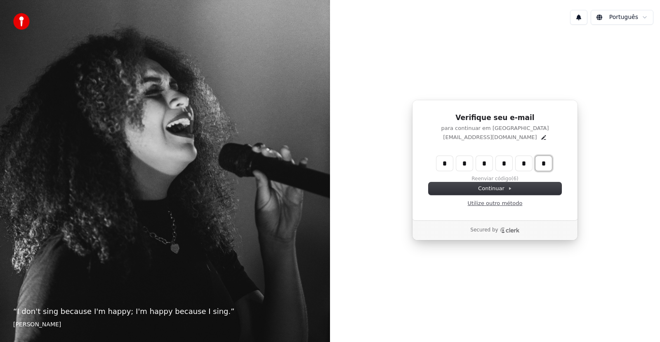
type input "*"
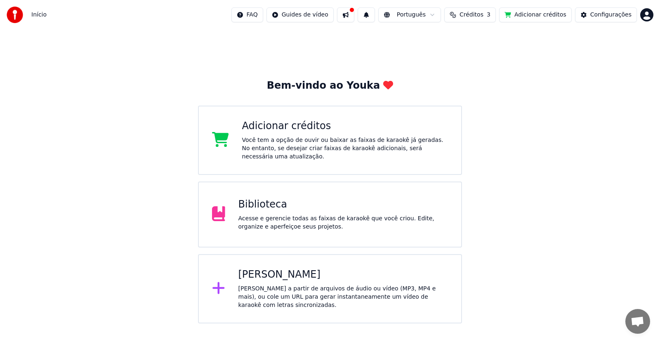
click at [267, 216] on div "Acesse e gerencie todas as faixas de karaokê que você criou. Edite, organize e …" at bounding box center [343, 223] width 210 height 17
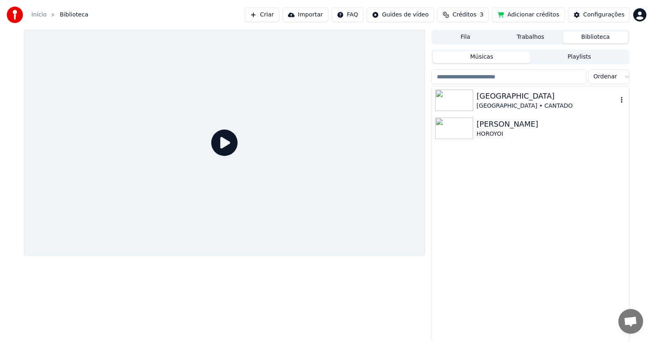
click at [502, 102] on div "[GEOGRAPHIC_DATA] • CANTADO" at bounding box center [547, 106] width 141 height 8
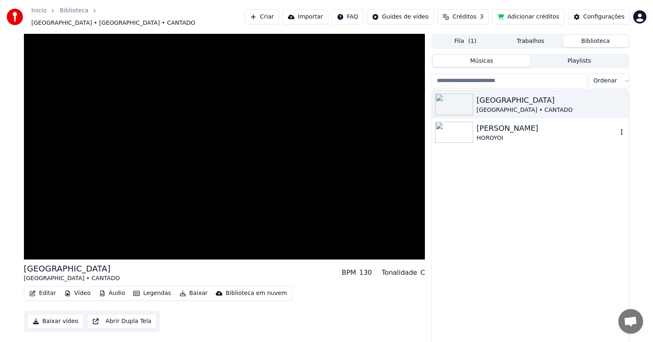
click at [467, 130] on img at bounding box center [454, 132] width 38 height 21
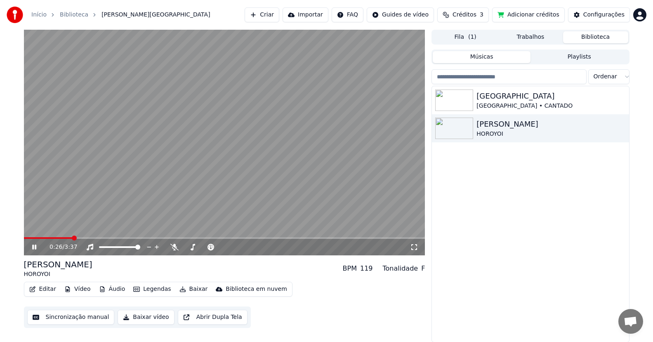
click at [569, 211] on div "[PERSON_NAME] • CANTADO KAZE [PERSON_NAME]" at bounding box center [530, 214] width 197 height 256
click at [34, 248] on icon at bounding box center [40, 247] width 19 height 7
click at [541, 176] on div "[PERSON_NAME] • CANTADO KAZE [PERSON_NAME]" at bounding box center [530, 214] width 197 height 256
click at [511, 104] on div "[GEOGRAPHIC_DATA] • CANTADO" at bounding box center [547, 106] width 141 height 8
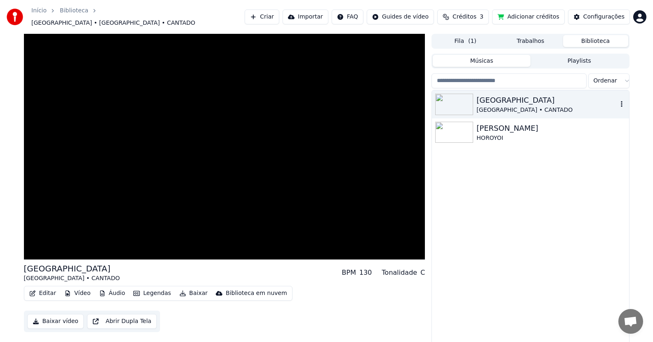
click at [623, 101] on icon "button" at bounding box center [622, 104] width 8 height 7
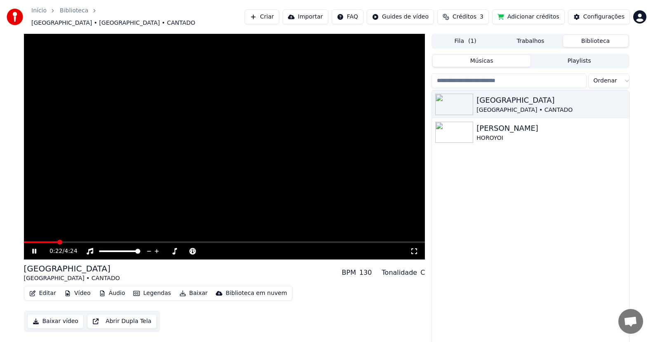
click at [85, 236] on video at bounding box center [224, 147] width 401 height 226
click at [83, 237] on video at bounding box center [224, 147] width 401 height 226
click at [81, 241] on span at bounding box center [224, 242] width 401 height 2
click at [499, 204] on div "[PERSON_NAME] • CANTADO KAZE [PERSON_NAME]" at bounding box center [530, 218] width 197 height 256
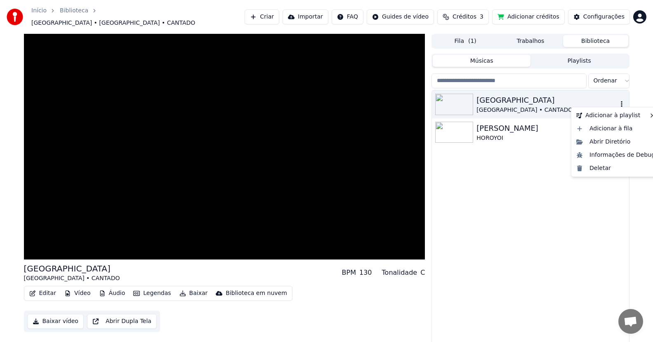
click at [620, 101] on icon "button" at bounding box center [622, 104] width 8 height 7
click at [598, 167] on div "Deletar" at bounding box center [615, 168] width 85 height 13
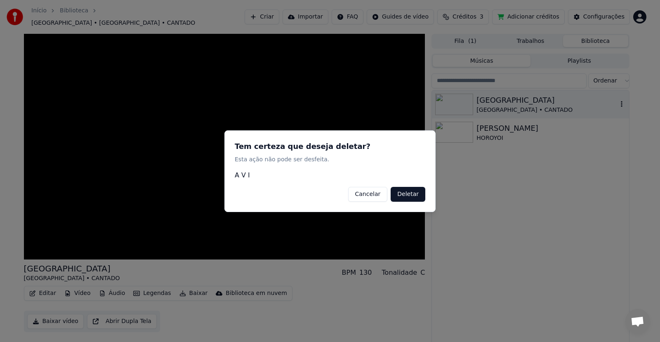
click at [404, 196] on button "Deletar" at bounding box center [408, 193] width 35 height 15
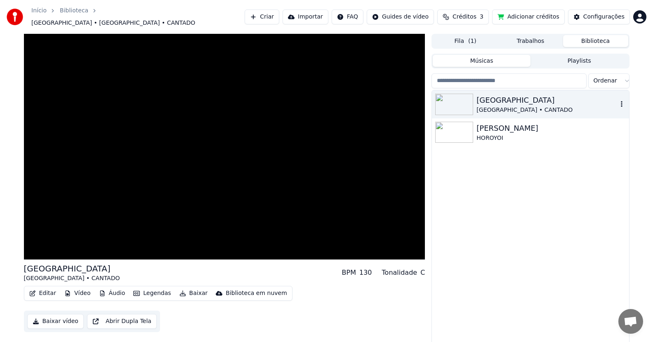
click at [609, 97] on div "[GEOGRAPHIC_DATA]" at bounding box center [547, 100] width 141 height 12
click at [622, 101] on icon "button" at bounding box center [622, 104] width 2 height 6
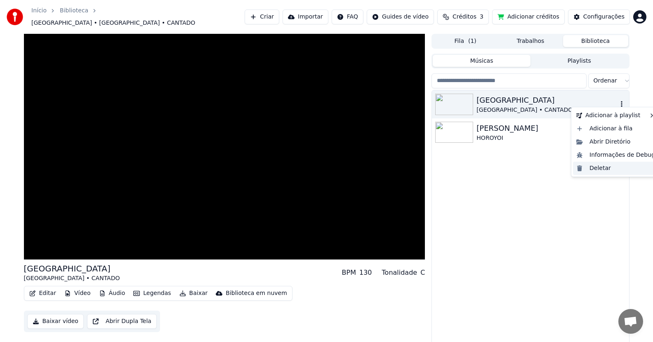
click at [597, 168] on div "Deletar" at bounding box center [615, 168] width 85 height 13
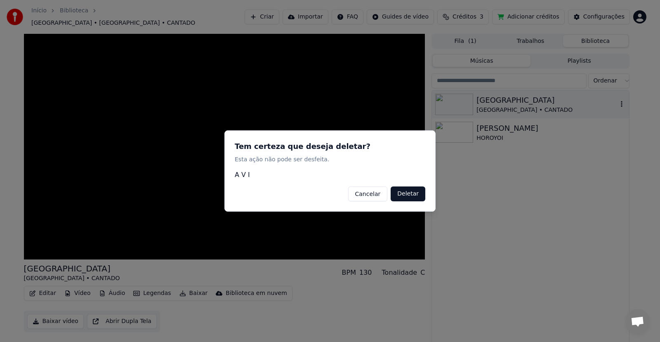
click at [411, 195] on button "Deletar" at bounding box center [408, 193] width 35 height 15
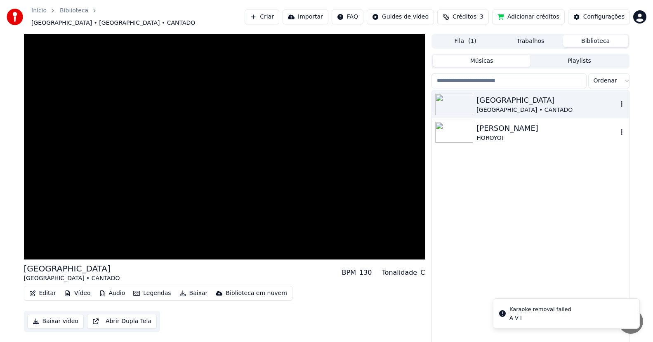
click at [621, 129] on icon "button" at bounding box center [622, 132] width 8 height 7
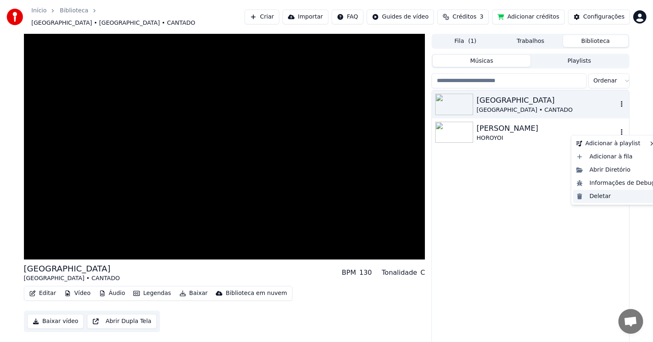
click at [597, 198] on div "Deletar" at bounding box center [615, 196] width 85 height 13
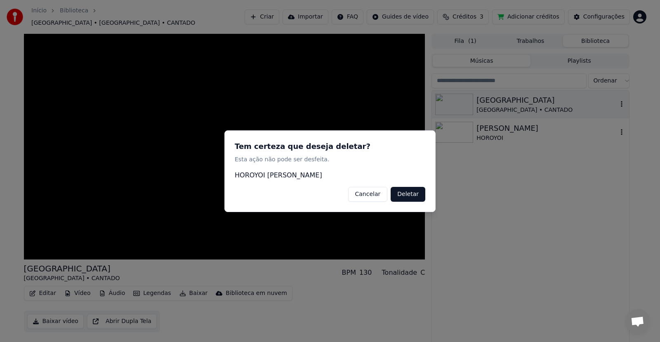
click at [409, 194] on button "Deletar" at bounding box center [408, 193] width 35 height 15
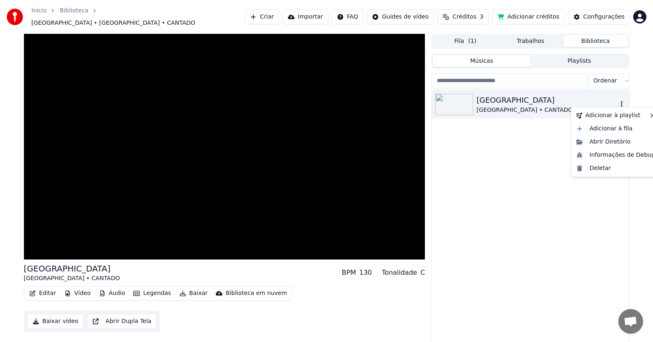
click at [620, 101] on icon "button" at bounding box center [622, 104] width 8 height 7
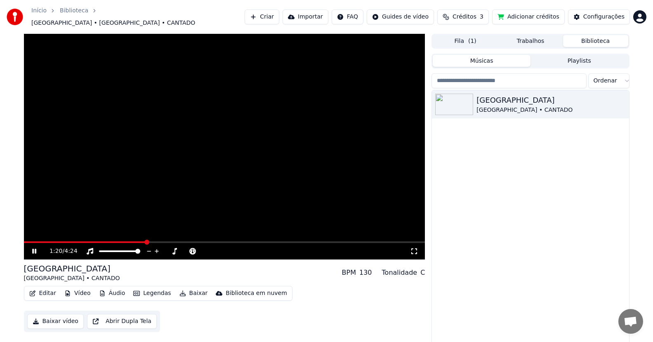
click at [35, 249] on icon at bounding box center [34, 251] width 4 height 5
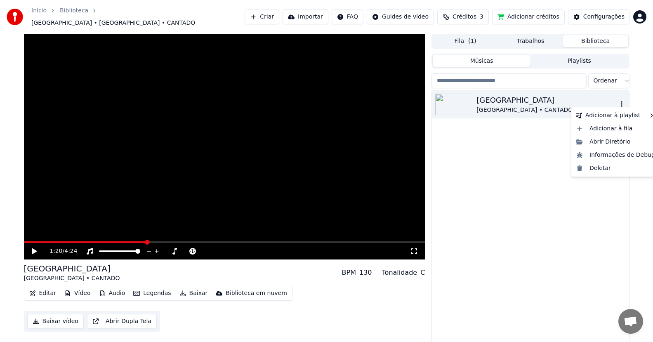
click at [622, 101] on icon "button" at bounding box center [622, 104] width 2 height 6
click at [594, 168] on div "Deletar" at bounding box center [615, 168] width 85 height 13
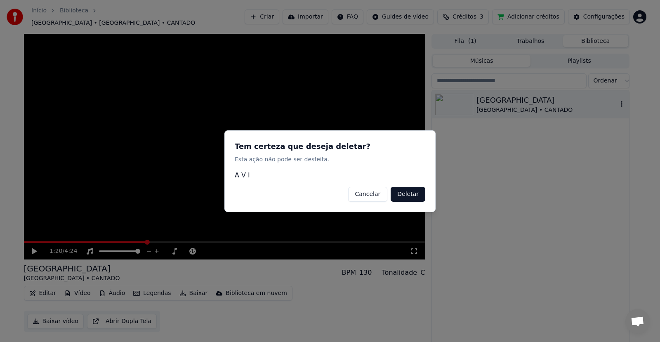
click at [402, 194] on button "Deletar" at bounding box center [408, 193] width 35 height 15
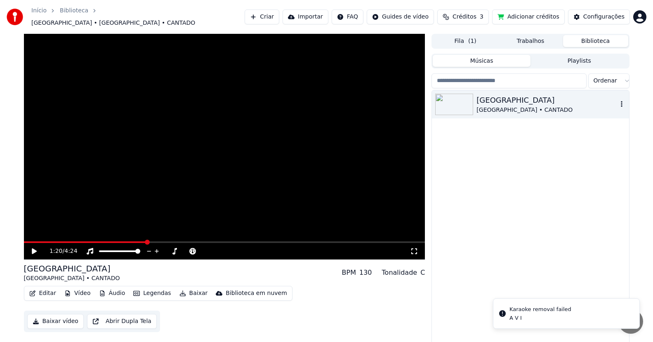
click at [551, 193] on div "[PERSON_NAME] • CANTADO" at bounding box center [530, 218] width 197 height 256
click at [522, 312] on div "Karaoke removal failed" at bounding box center [541, 309] width 62 height 8
click at [545, 191] on div "[PERSON_NAME] • CANTADO" at bounding box center [530, 218] width 197 height 256
click at [587, 35] on button "Biblioteca" at bounding box center [595, 41] width 65 height 12
click at [587, 38] on button "Biblioteca" at bounding box center [595, 41] width 65 height 12
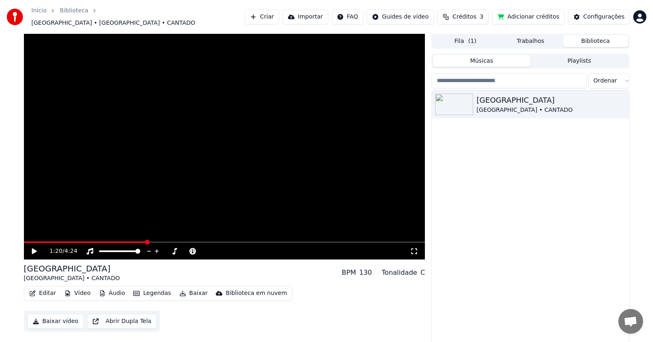
click at [587, 38] on button "Biblioteca" at bounding box center [595, 41] width 65 height 12
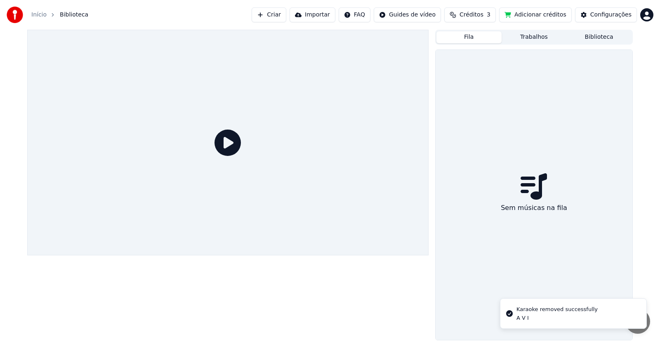
click at [473, 38] on button "Fila" at bounding box center [469, 37] width 65 height 12
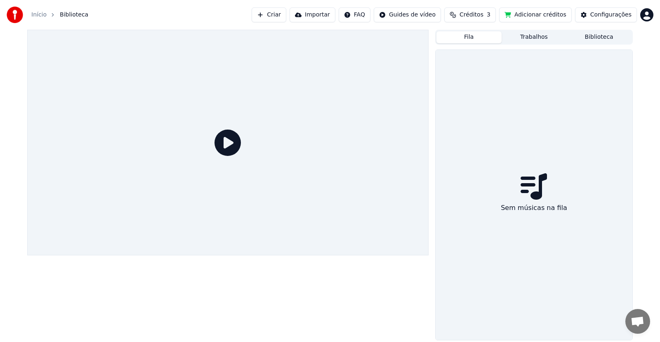
click at [227, 144] on icon at bounding box center [228, 143] width 26 height 26
click at [534, 41] on button "Trabalhos" at bounding box center [534, 37] width 65 height 12
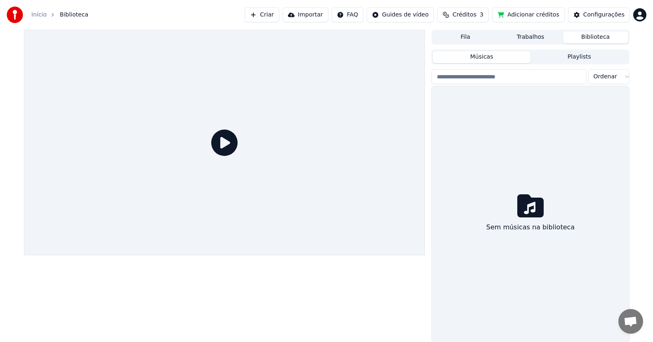
click at [599, 38] on button "Biblioteca" at bounding box center [595, 37] width 65 height 12
click at [525, 80] on input "search" at bounding box center [509, 76] width 155 height 15
click at [567, 113] on div "Sem músicas na biblioteca" at bounding box center [530, 214] width 197 height 256
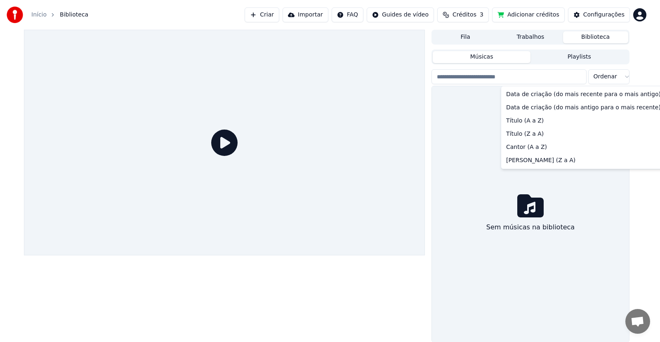
click at [623, 76] on html "Início Biblioteca Criar Importar FAQ Guides de vídeo Créditos 3 Adicionar crédi…" at bounding box center [330, 171] width 660 height 342
click at [625, 76] on html "Início Biblioteca Criar Importar FAQ Guides de vídeo Créditos 3 Adicionar crédi…" at bounding box center [330, 171] width 660 height 342
click at [624, 76] on html "Início Biblioteca Criar Importar FAQ Guides de vídeo Créditos 3 Adicionar crédi…" at bounding box center [330, 171] width 660 height 342
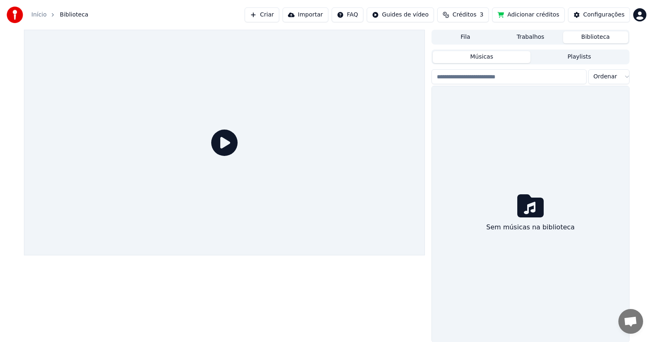
click at [528, 14] on button "Adicionar créditos" at bounding box center [528, 14] width 73 height 15
click at [38, 14] on link "Início" at bounding box center [38, 15] width 15 height 8
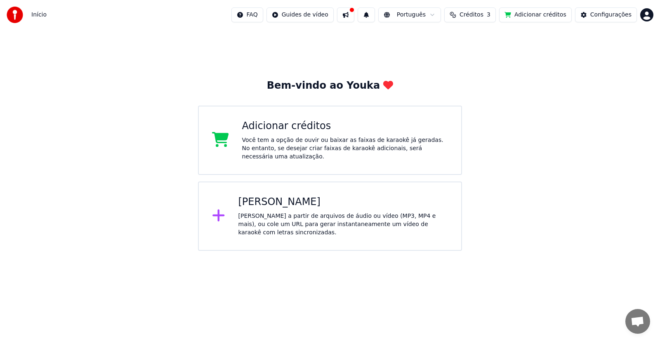
click at [37, 17] on span "Início" at bounding box center [38, 15] width 15 height 8
